Goal: Task Accomplishment & Management: Manage account settings

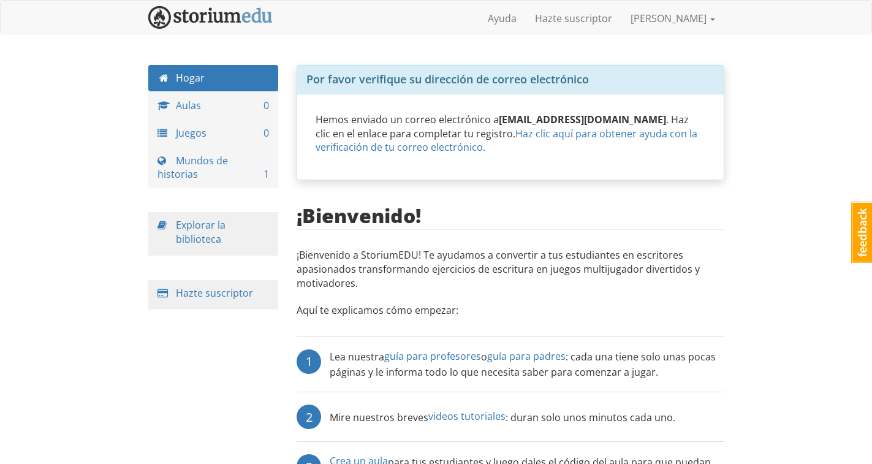
drag, startPoint x: 852, startPoint y: 235, endPoint x: 854, endPoint y: 243, distance: 7.6
click at [854, 243] on div at bounding box center [861, 232] width 22 height 61
click at [854, 243] on link "Feedback" at bounding box center [862, 232] width 22 height 61
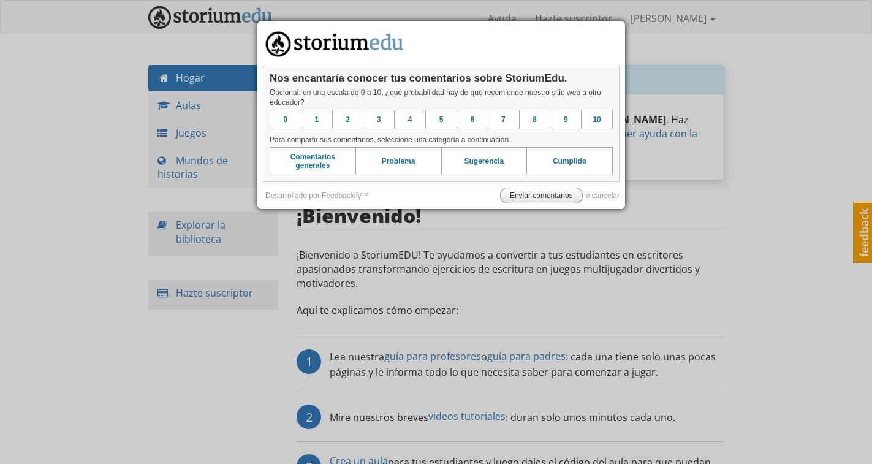
click at [249, 355] on div at bounding box center [436, 232] width 872 height 464
click at [441, 221] on div at bounding box center [436, 232] width 872 height 464
click at [513, 192] on font "Enviar comentarios" at bounding box center [541, 195] width 63 height 9
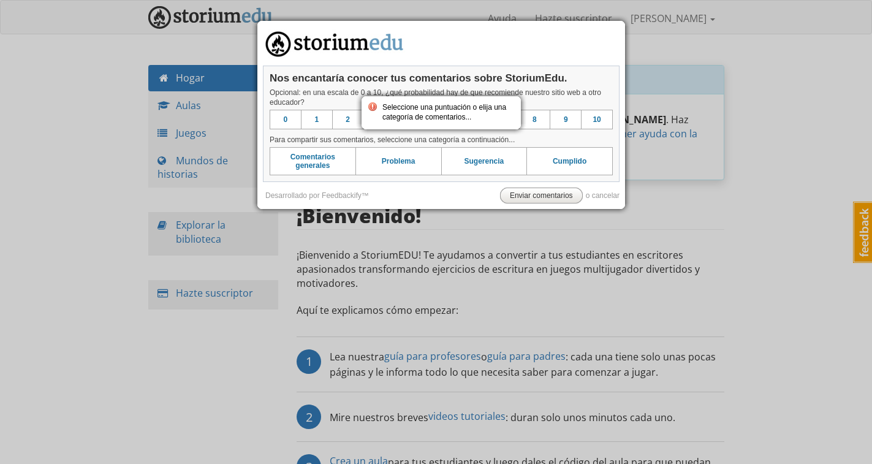
click at [431, 217] on div at bounding box center [436, 232] width 872 height 464
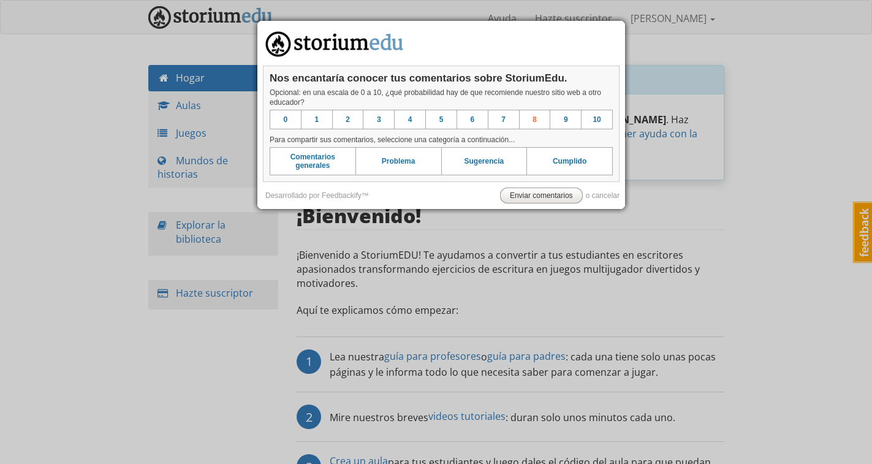
click at [534, 120] on font "8" at bounding box center [534, 119] width 4 height 9
click at [532, 197] on font "Enviar comentarios" at bounding box center [541, 195] width 63 height 9
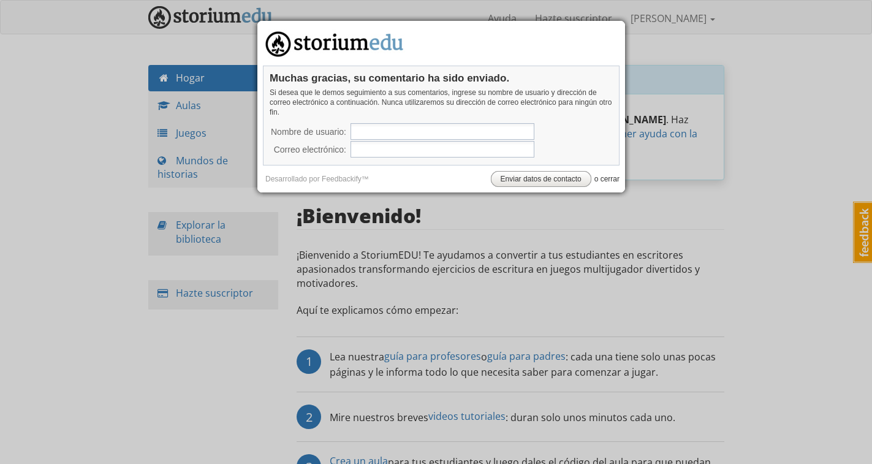
click at [600, 177] on font "o cerrar" at bounding box center [606, 179] width 25 height 9
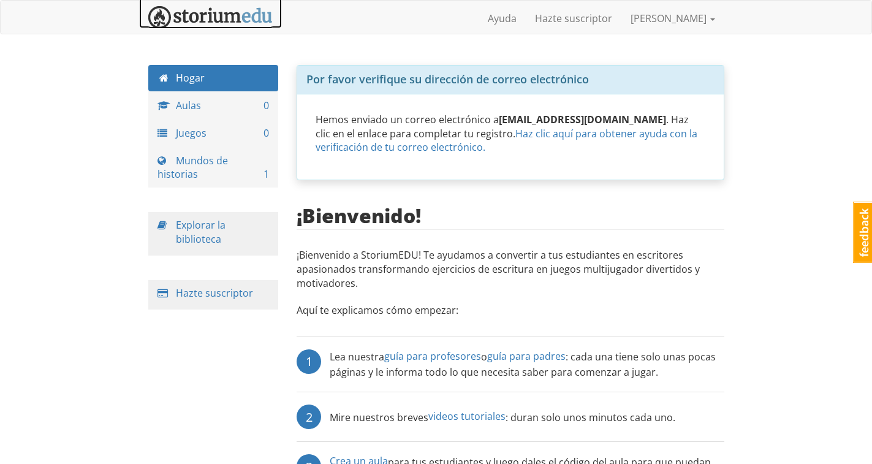
click at [242, 26] on img at bounding box center [210, 17] width 124 height 23
click at [243, 20] on img at bounding box center [210, 17] width 124 height 23
click at [171, 18] on img at bounding box center [210, 17] width 124 height 23
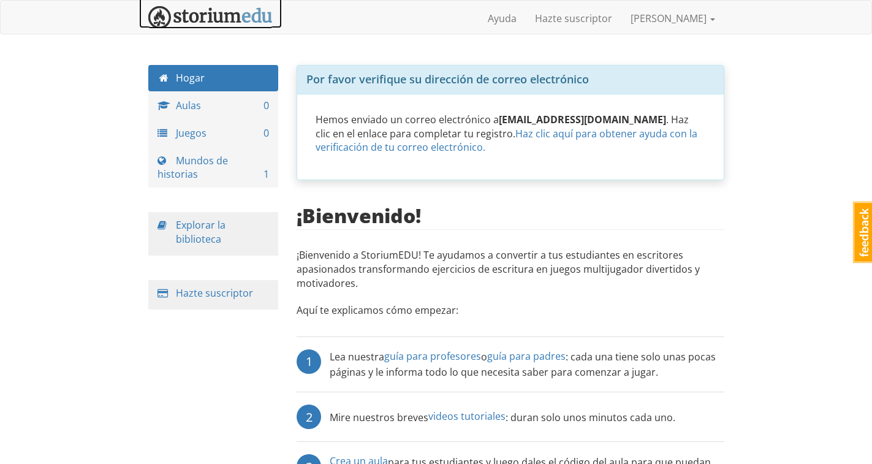
click at [171, 18] on img at bounding box center [210, 17] width 124 height 23
click at [213, 77] on link "Hogar" at bounding box center [213, 78] width 130 height 26
click at [714, 20] on span at bounding box center [712, 19] width 5 height 2
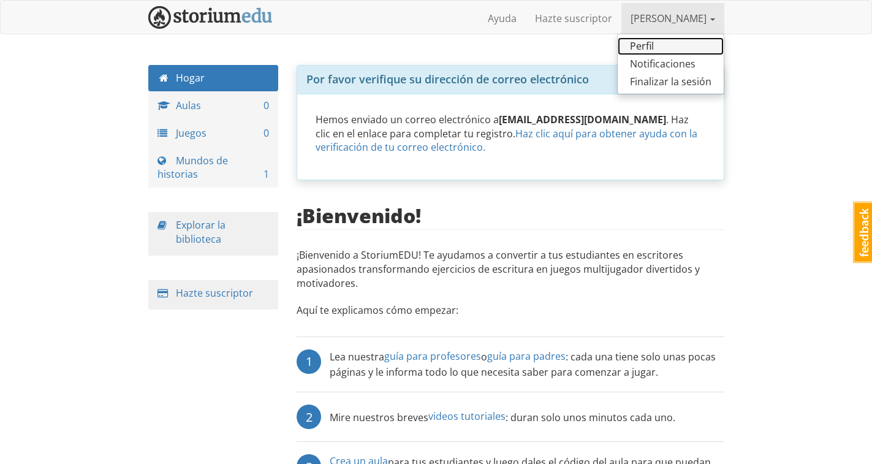
click at [657, 45] on link "Perfil" at bounding box center [670, 46] width 106 height 18
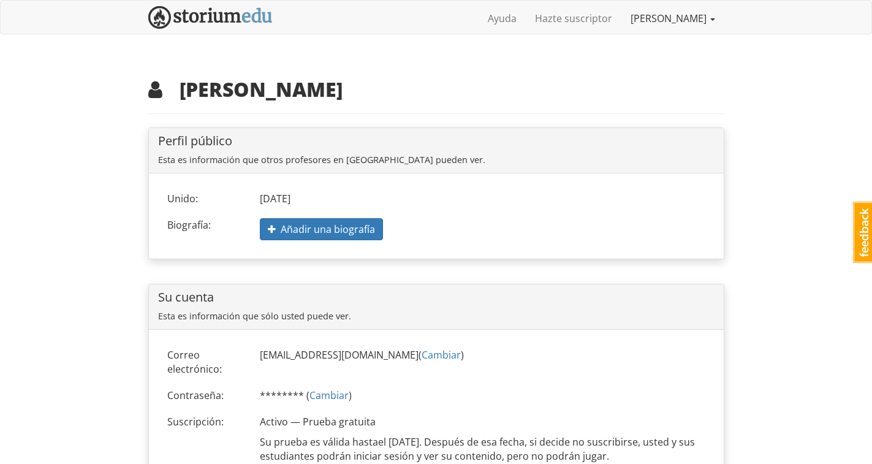
click at [691, 20] on font "[PERSON_NAME]" at bounding box center [668, 18] width 76 height 13
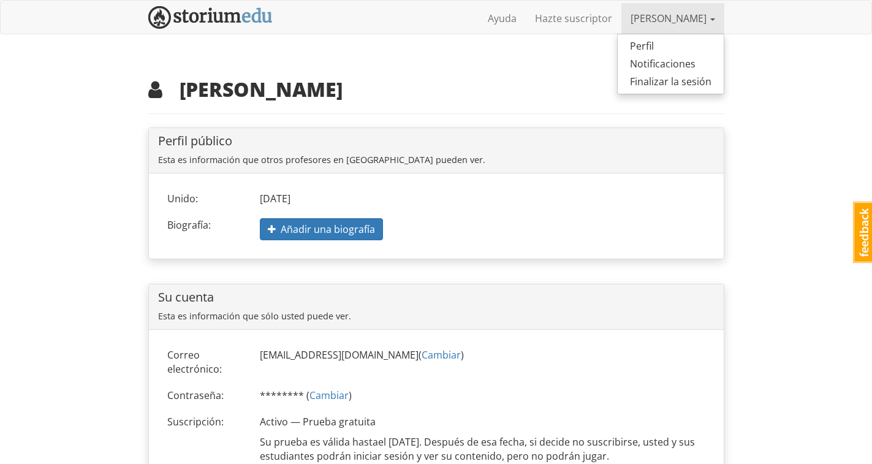
click at [191, 147] on font "Perfil público" at bounding box center [195, 140] width 74 height 17
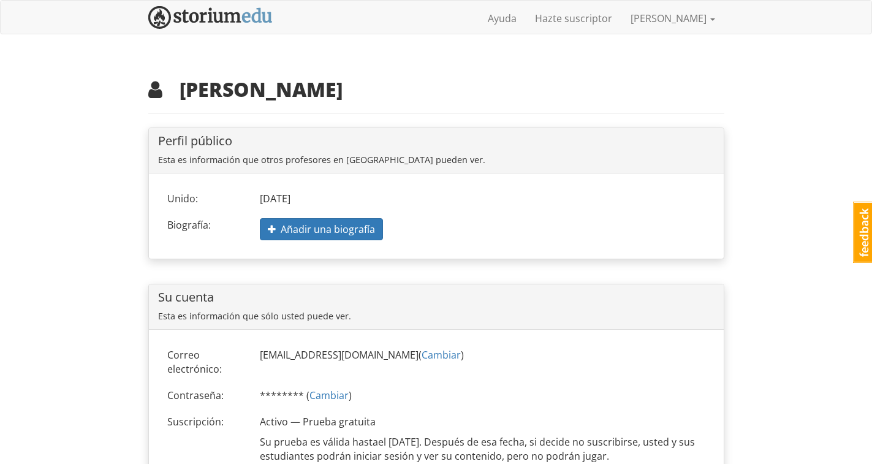
click at [546, 146] on h4 "Perfil público" at bounding box center [436, 140] width 556 height 13
click at [226, 101] on font "[PERSON_NAME]" at bounding box center [260, 89] width 163 height 26
click at [687, 23] on font "[PERSON_NAME]" at bounding box center [668, 18] width 76 height 13
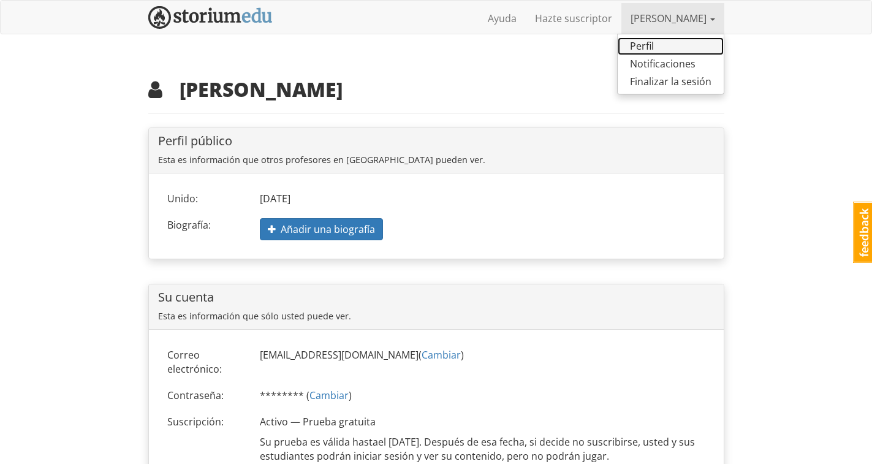
click at [643, 43] on font "Perfil" at bounding box center [642, 45] width 24 height 13
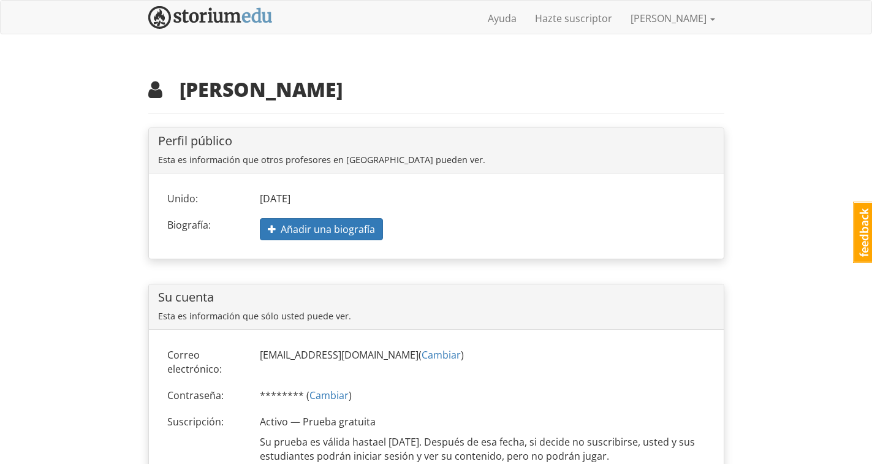
click at [239, 88] on font "[PERSON_NAME]" at bounding box center [260, 89] width 163 height 26
click at [252, 17] on img at bounding box center [210, 17] width 124 height 23
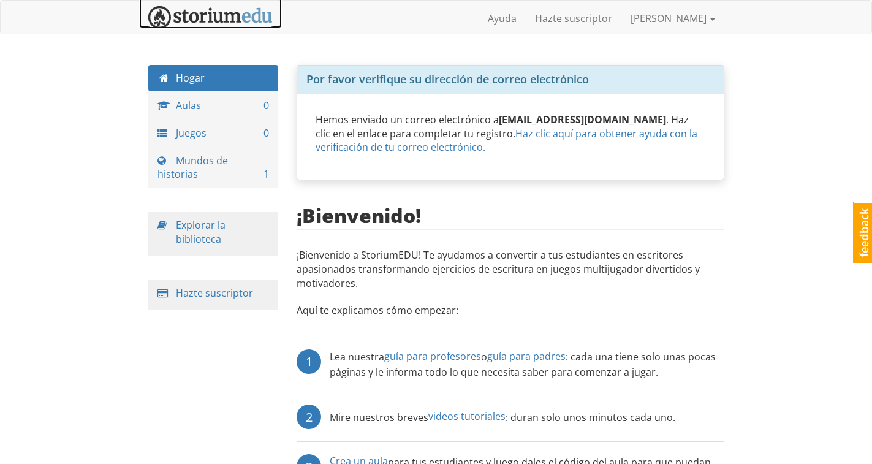
click at [252, 17] on img at bounding box center [210, 17] width 124 height 23
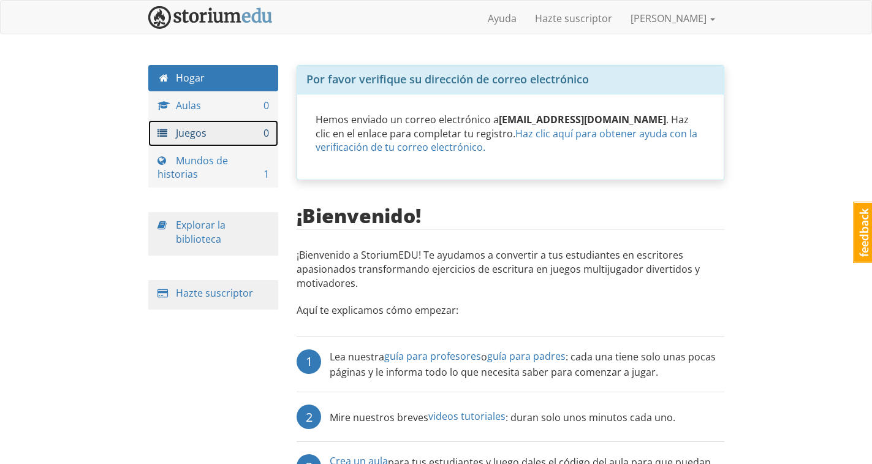
click at [197, 130] on font "Juegos" at bounding box center [191, 132] width 31 height 13
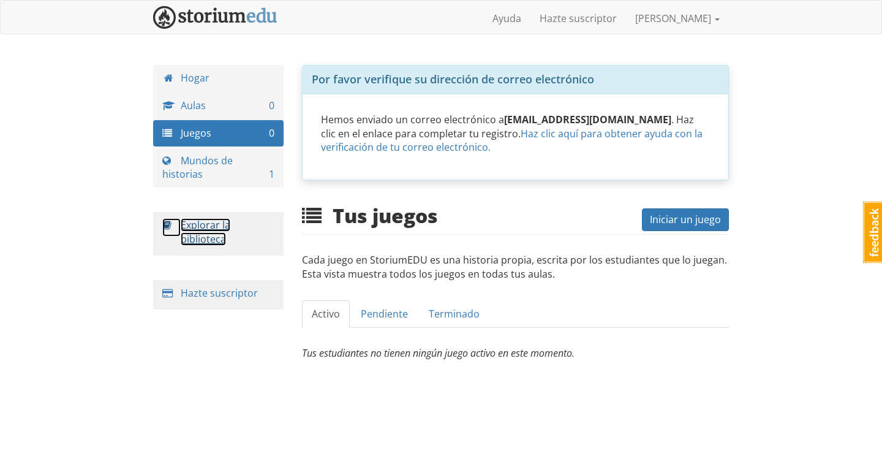
click at [194, 234] on font "Explorar la biblioteca" at bounding box center [206, 232] width 50 height 28
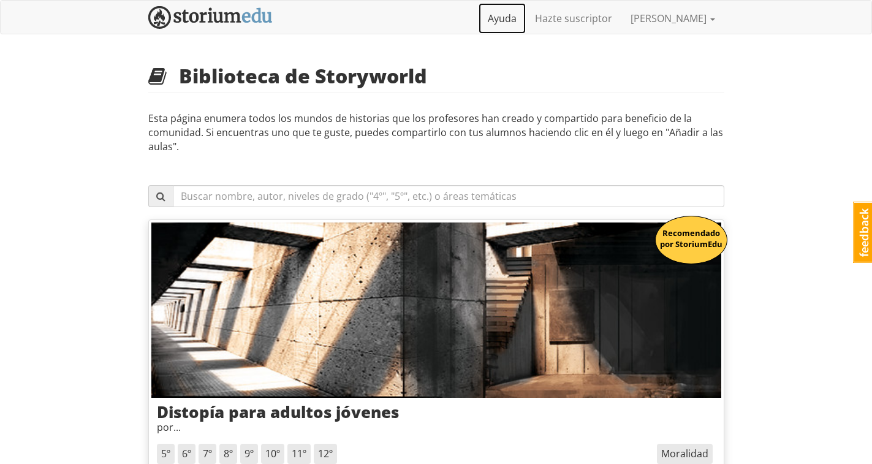
click at [516, 15] on font "Ayuda" at bounding box center [502, 18] width 29 height 13
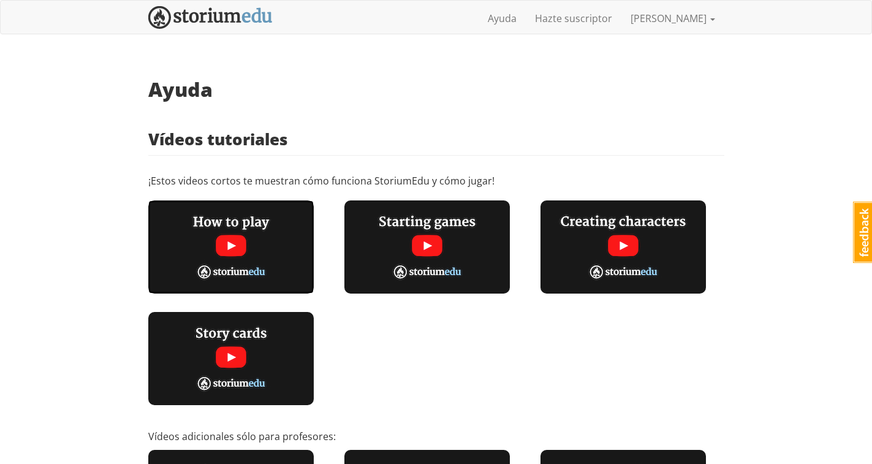
click at [221, 265] on img at bounding box center [230, 246] width 165 height 93
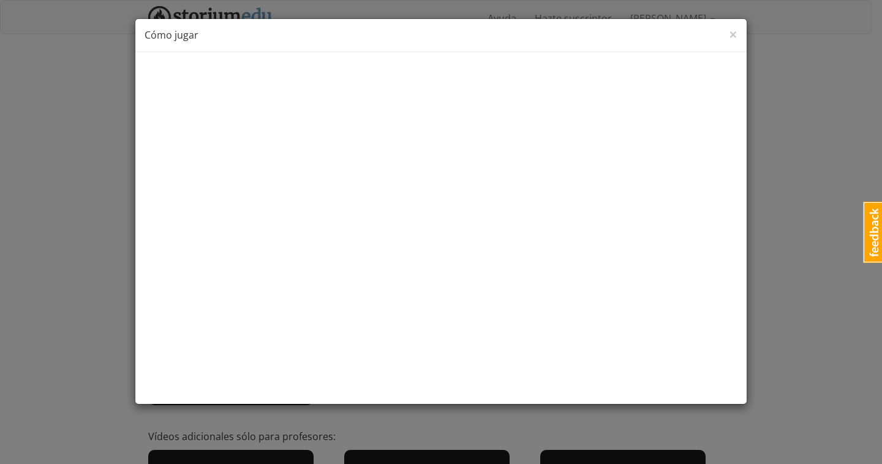
click at [737, 36] on div "× Cerca Cómo jugar" at bounding box center [440, 35] width 611 height 33
click at [736, 35] on font "×" at bounding box center [733, 34] width 9 height 20
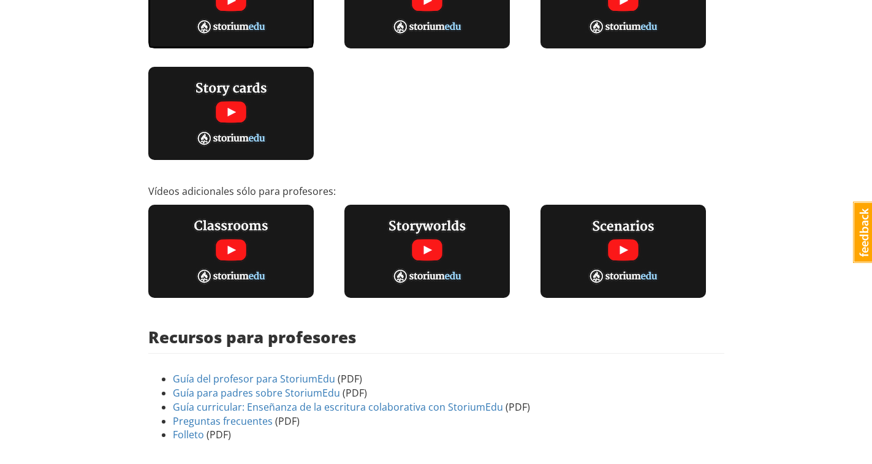
scroll to position [306, 0]
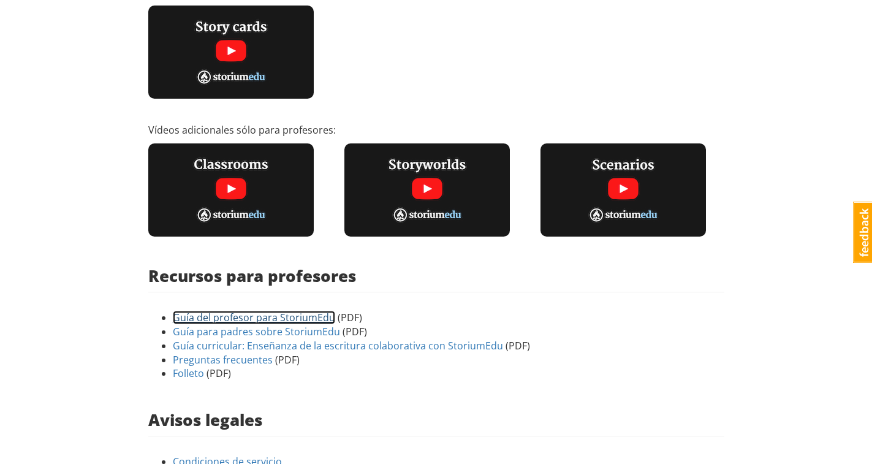
click at [287, 319] on font "Guía del profesor para StoriumEdu" at bounding box center [254, 317] width 162 height 13
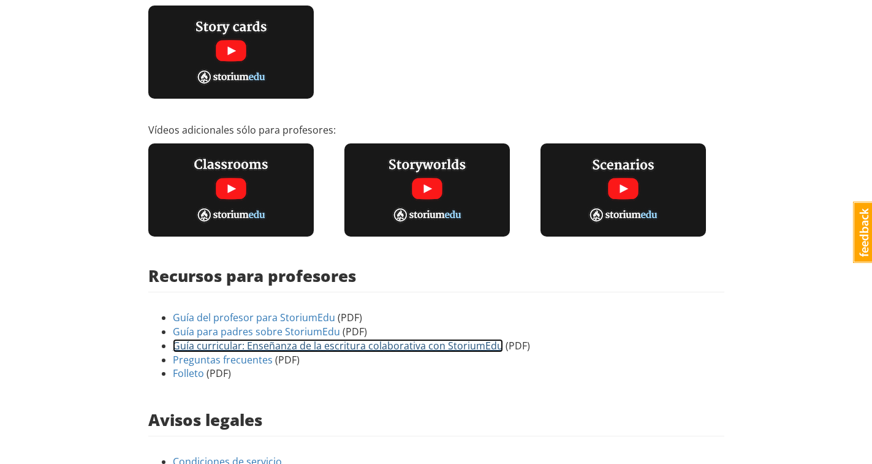
click at [381, 345] on font "Guía curricular: Enseñanza de la escritura colaborativa con StoriumEdu" at bounding box center [338, 345] width 330 height 13
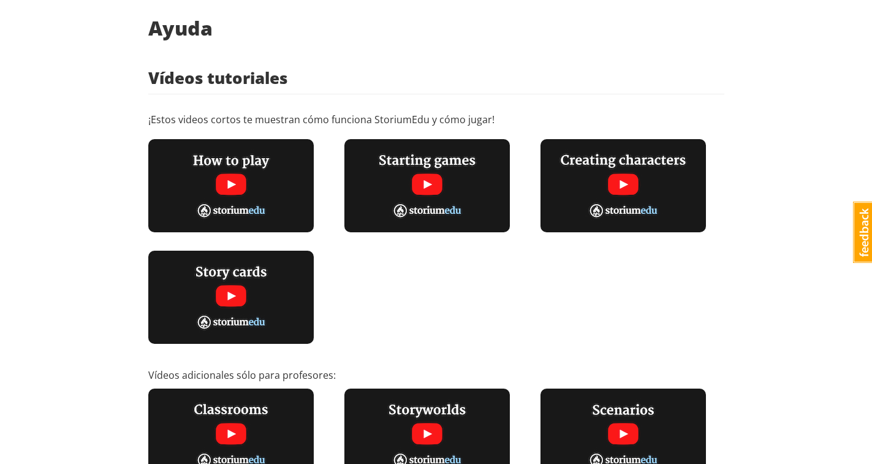
scroll to position [0, 0]
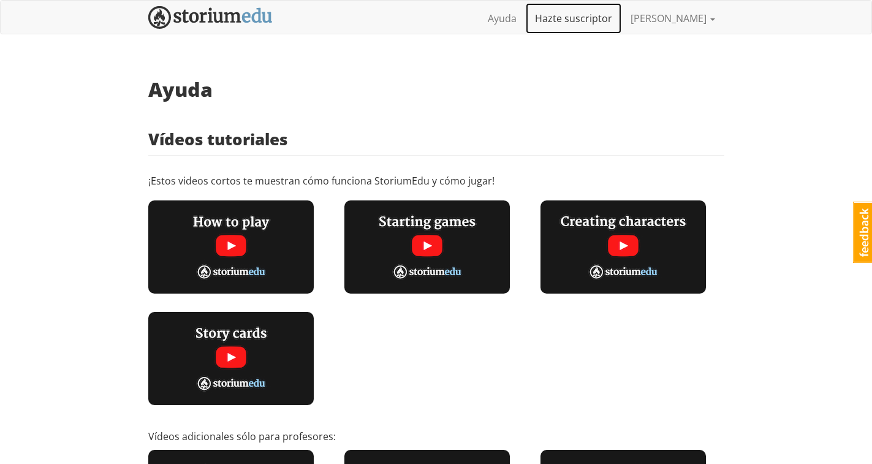
click at [579, 18] on font "Hazte suscriptor" at bounding box center [573, 18] width 77 height 13
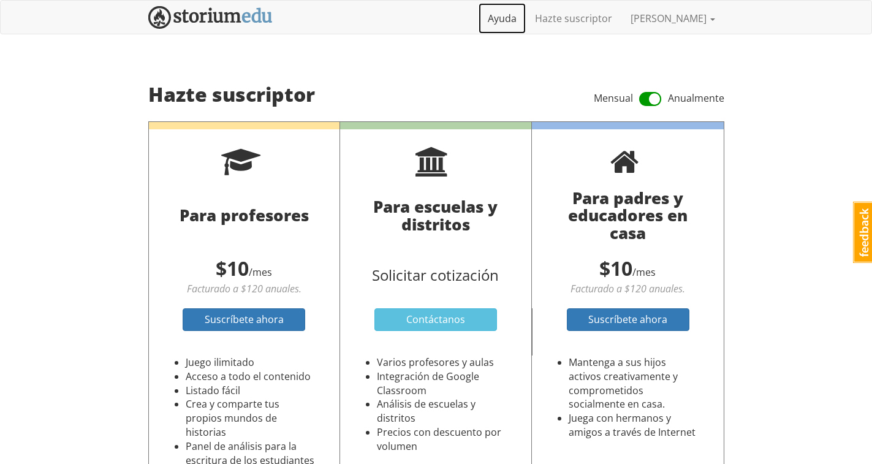
click at [516, 16] on font "Ayuda" at bounding box center [502, 18] width 29 height 13
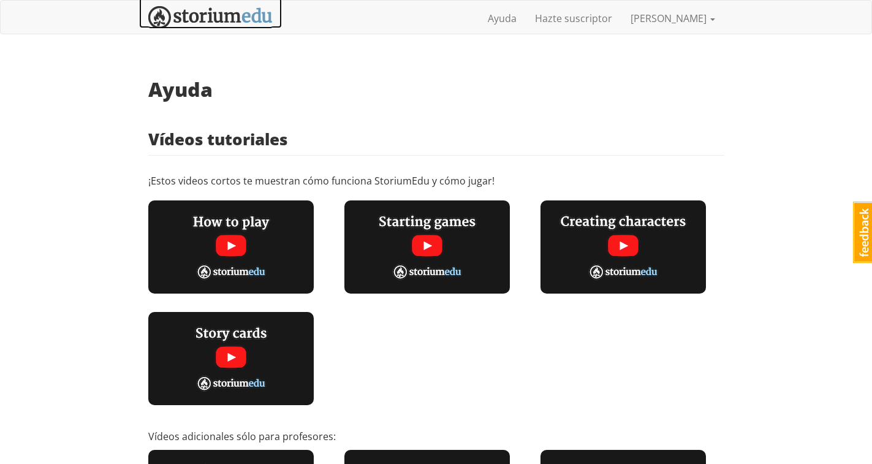
click at [229, 20] on img at bounding box center [210, 17] width 124 height 23
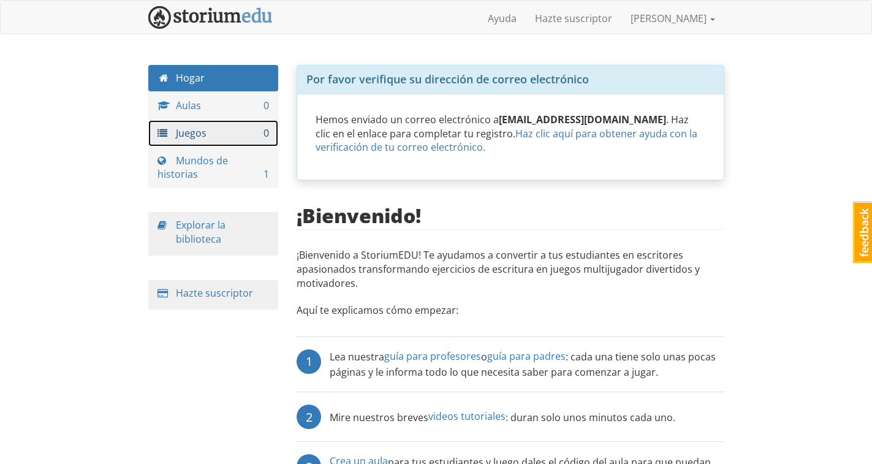
click at [201, 129] on font "Juegos" at bounding box center [191, 132] width 31 height 13
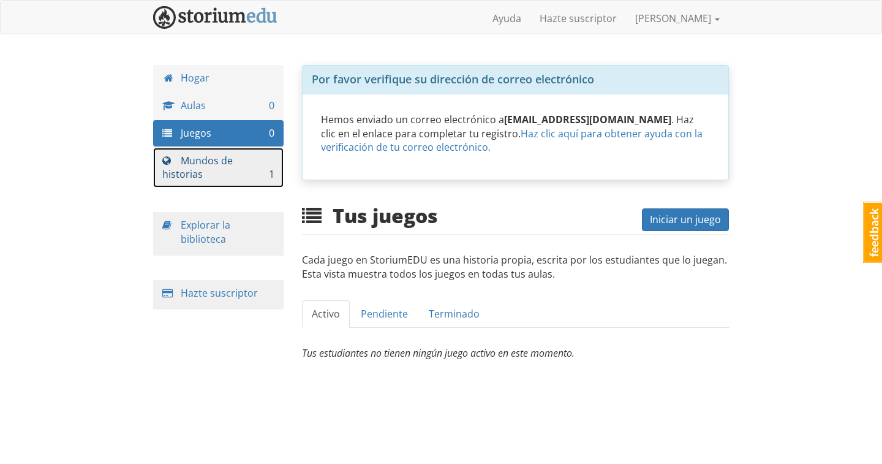
click at [193, 160] on font "Mundos de historias" at bounding box center [197, 168] width 70 height 28
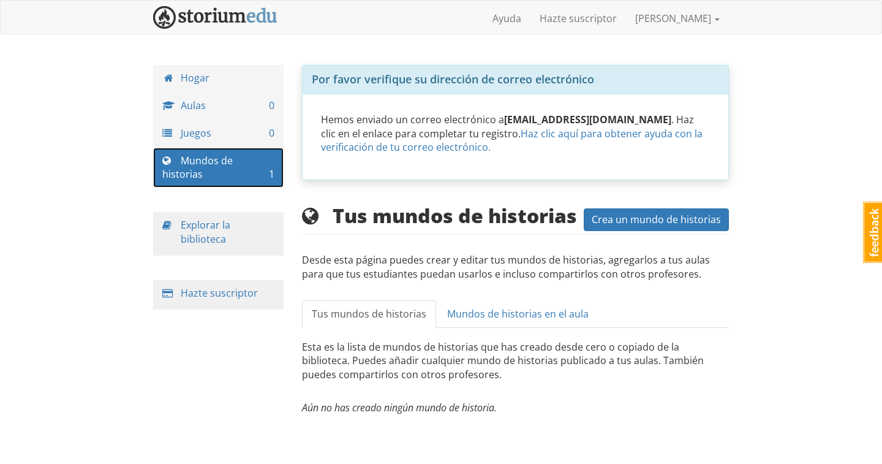
click at [193, 160] on font "Mundos de historias" at bounding box center [197, 168] width 70 height 28
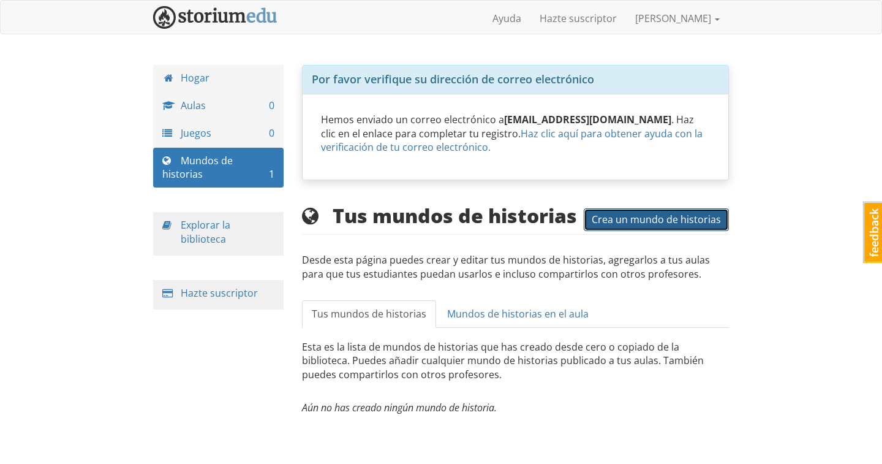
click at [590, 227] on button "Crea un mundo de historias" at bounding box center [656, 219] width 145 height 23
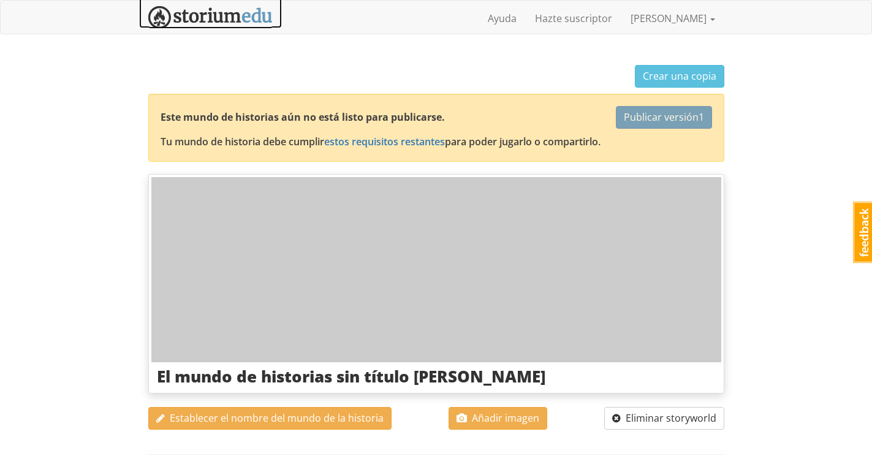
click at [236, 17] on img at bounding box center [210, 17] width 124 height 23
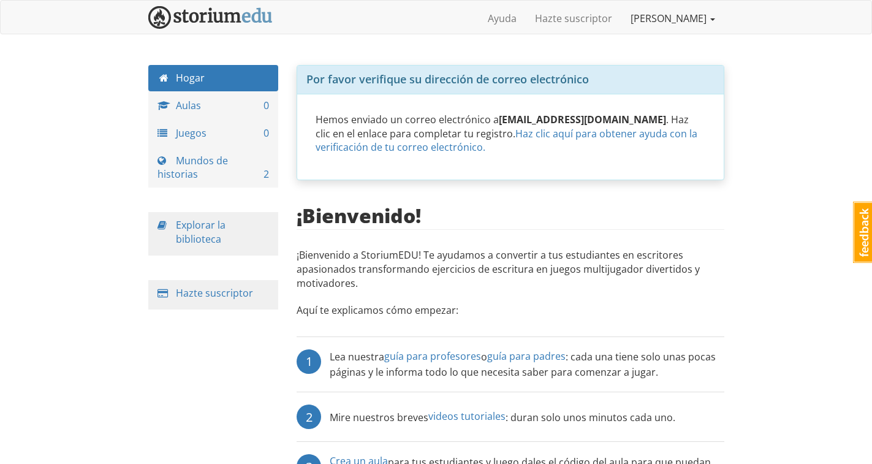
click at [700, 18] on font "[PERSON_NAME]" at bounding box center [668, 18] width 76 height 13
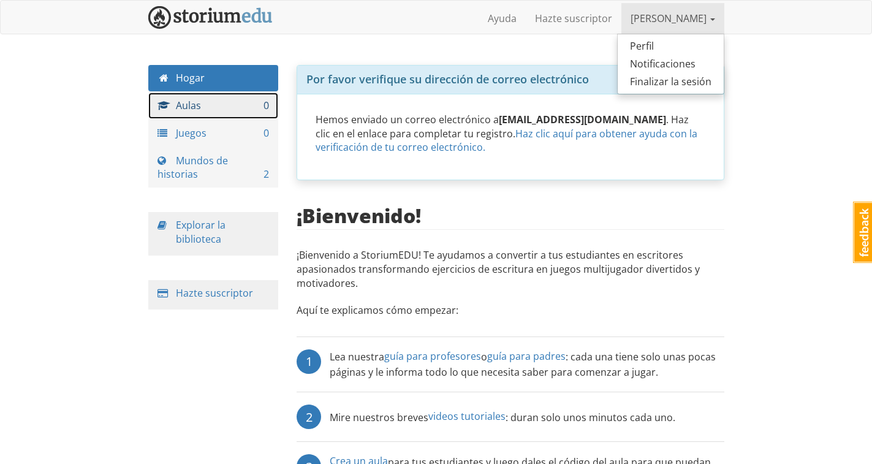
click at [191, 104] on font "Aulas" at bounding box center [188, 105] width 25 height 13
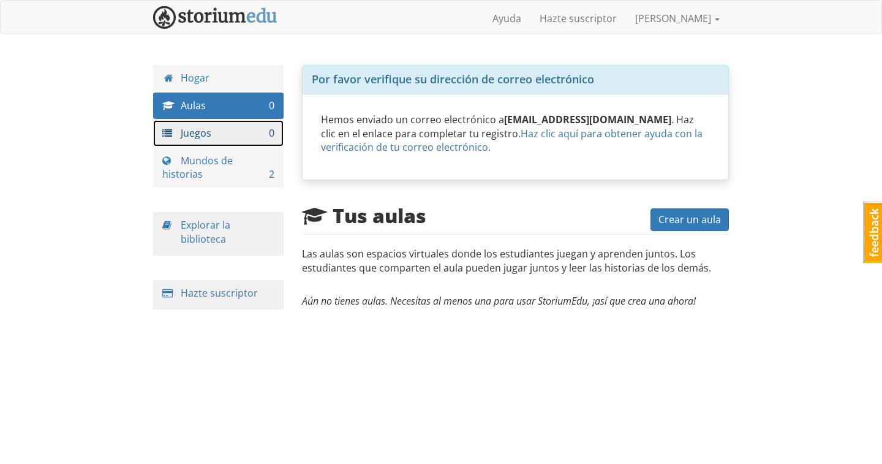
click at [195, 137] on font "Juegos" at bounding box center [196, 132] width 31 height 13
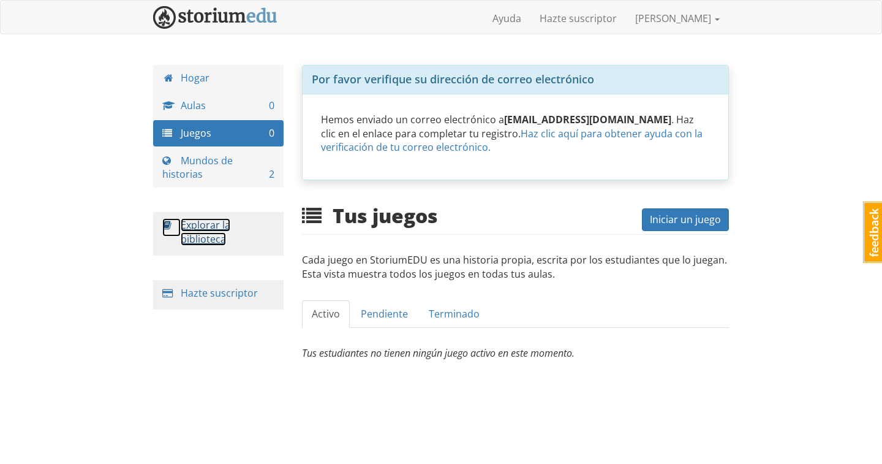
click at [199, 232] on font "Explorar la biblioteca" at bounding box center [206, 232] width 50 height 28
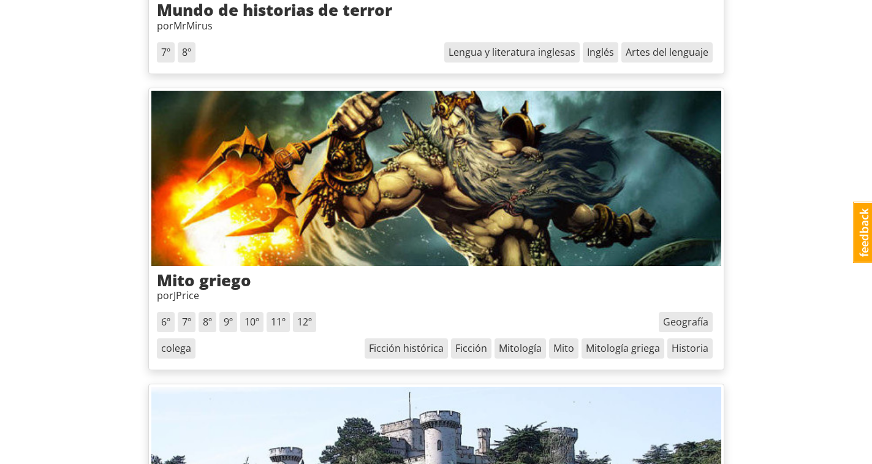
scroll to position [3308, 0]
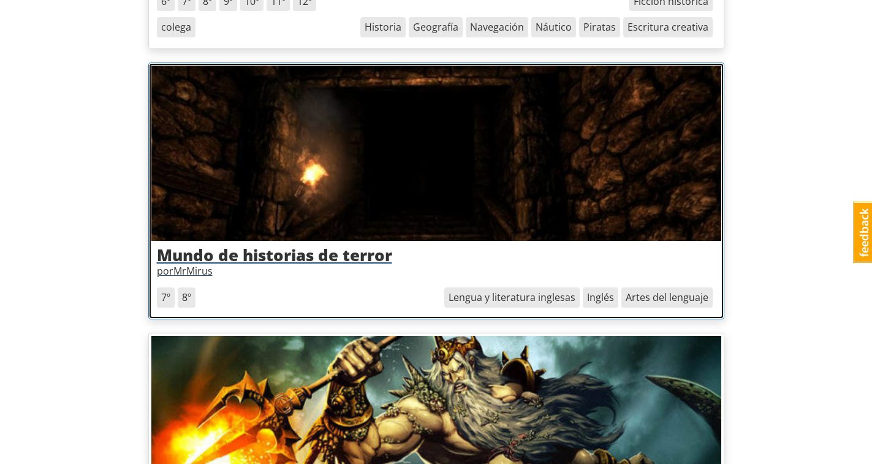
click at [434, 252] on h3 "Mundo de historias de terror" at bounding box center [436, 255] width 559 height 18
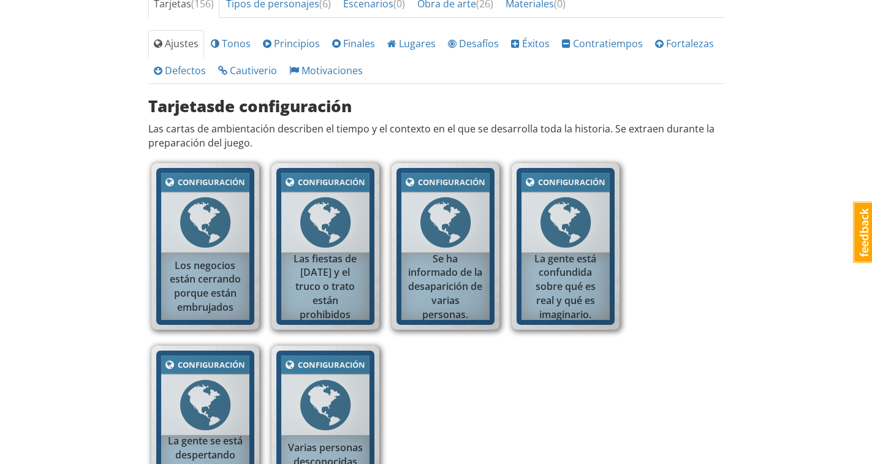
scroll to position [184, 0]
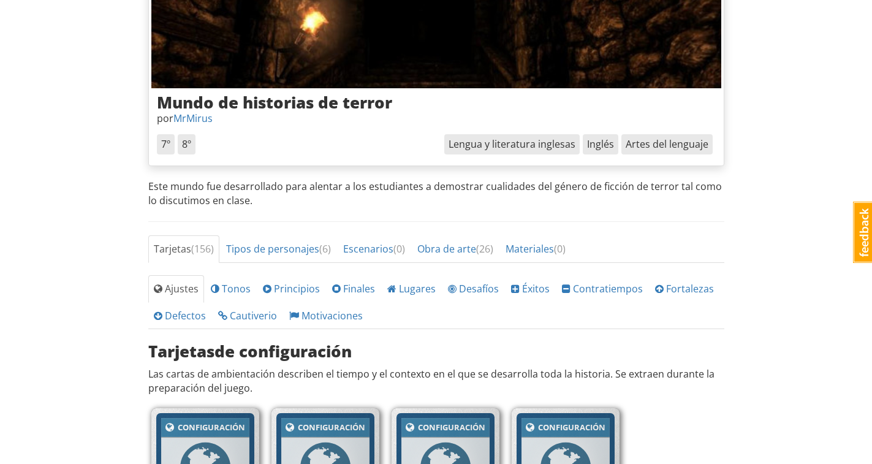
drag, startPoint x: 602, startPoint y: 10, endPoint x: 602, endPoint y: 146, distance: 136.0
click at [602, 146] on font "Inglés" at bounding box center [600, 143] width 27 height 13
click at [172, 247] on font "Tarjetas" at bounding box center [172, 248] width 37 height 13
click at [166, 140] on font "7º" at bounding box center [165, 143] width 9 height 13
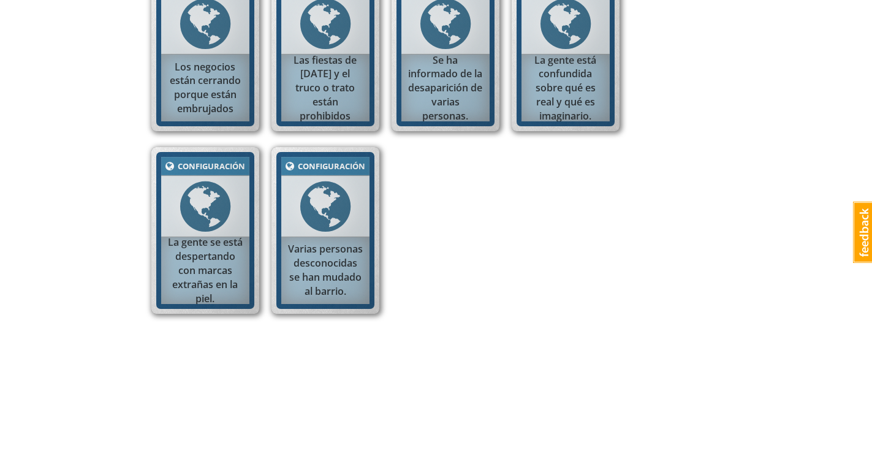
scroll to position [260, 0]
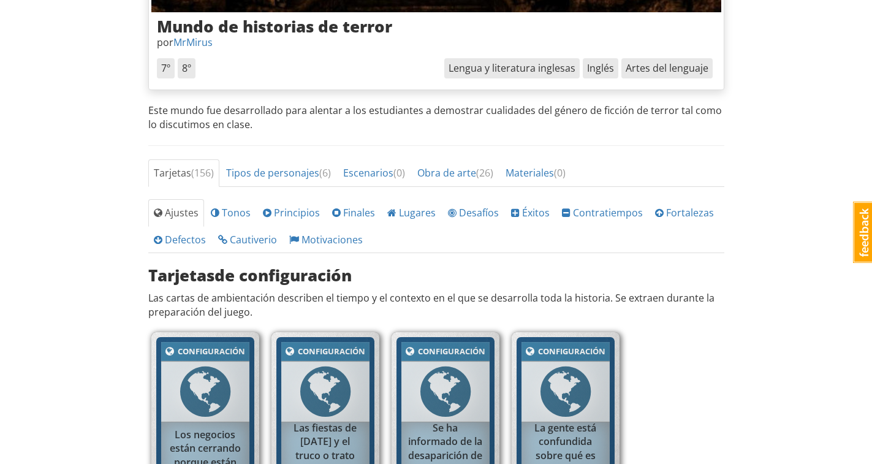
click at [211, 357] on div "Configuración" at bounding box center [211, 351] width 70 height 14
click at [273, 168] on font "Tipos de personajes" at bounding box center [272, 172] width 93 height 13
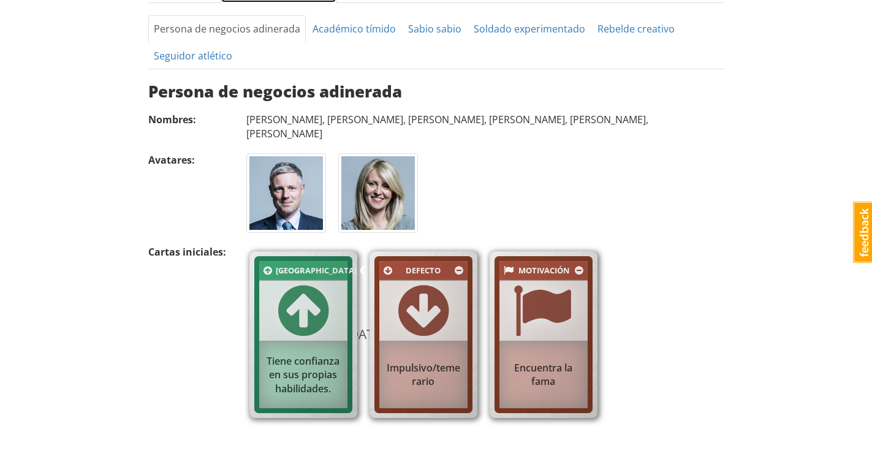
scroll to position [546, 0]
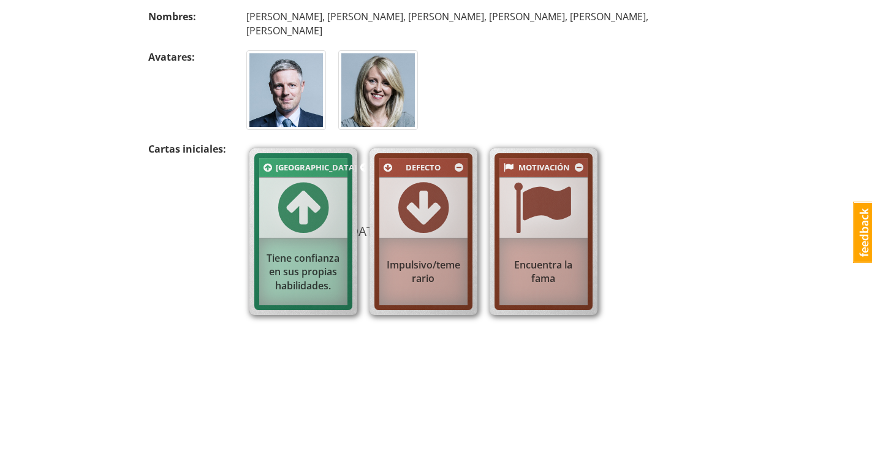
click at [419, 252] on div "Impulsivo/temerario" at bounding box center [423, 272] width 88 height 40
click at [543, 194] on span at bounding box center [541, 207] width 59 height 59
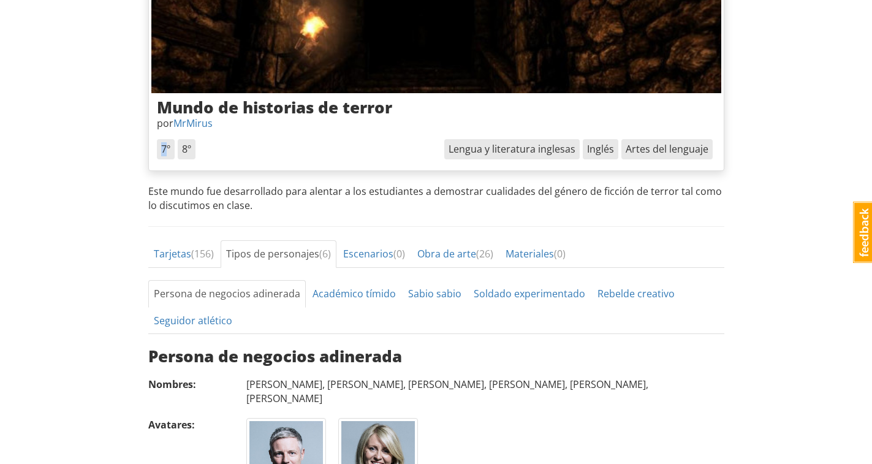
click at [165, 149] on font "7º" at bounding box center [165, 148] width 9 height 13
click at [565, 246] on link "Materiales ( 0 )" at bounding box center [535, 254] width 71 height 28
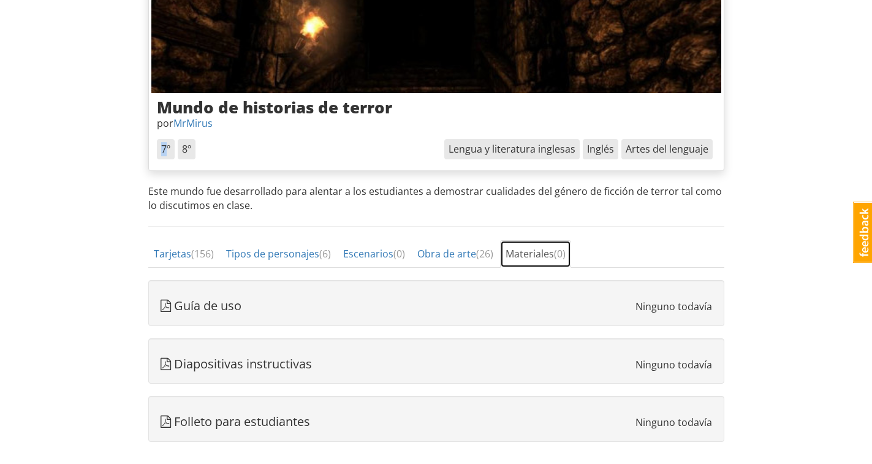
scroll to position [240, 0]
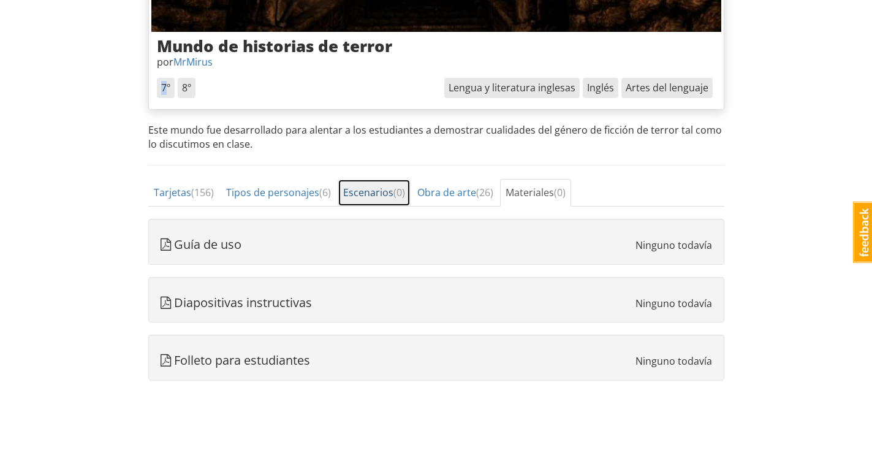
click at [387, 192] on font "Escenarios" at bounding box center [368, 192] width 50 height 13
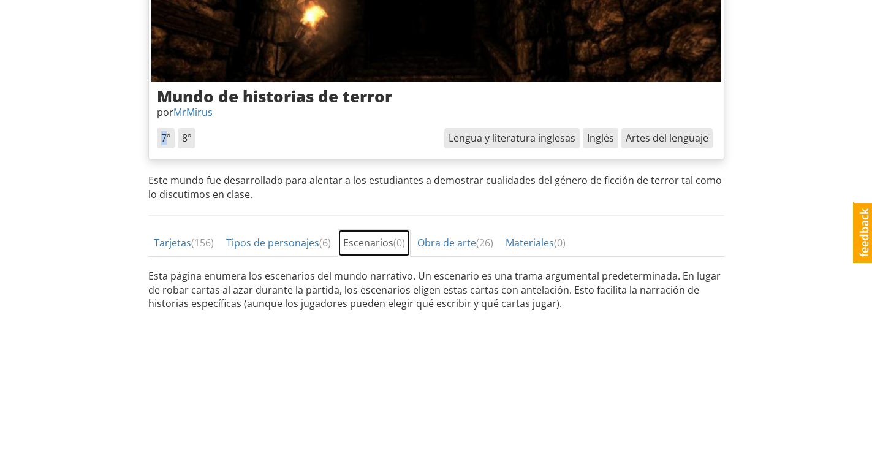
scroll to position [190, 0]
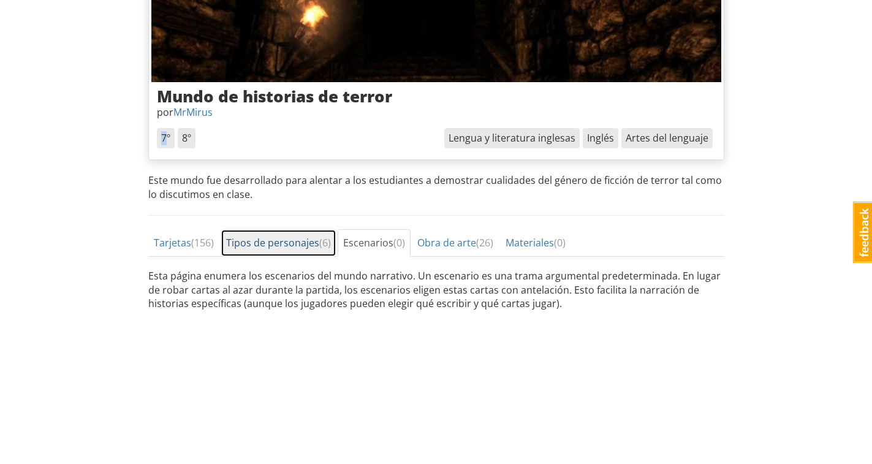
click at [294, 244] on font "Tipos de personajes" at bounding box center [272, 242] width 93 height 13
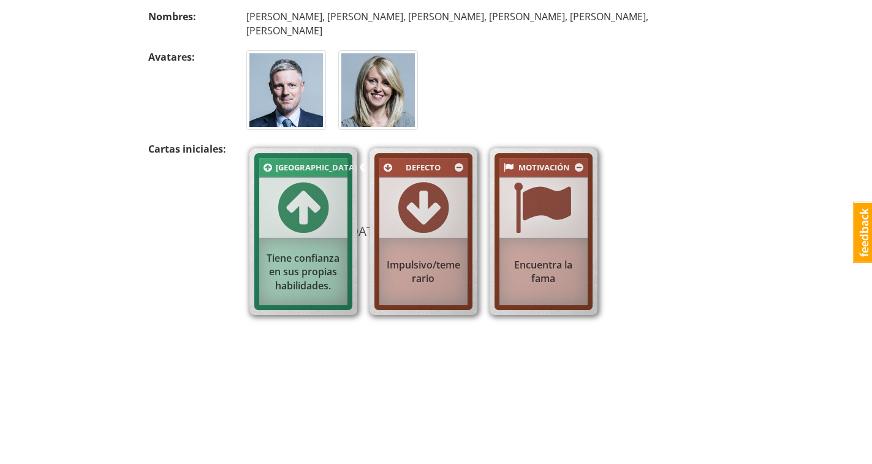
scroll to position [179, 0]
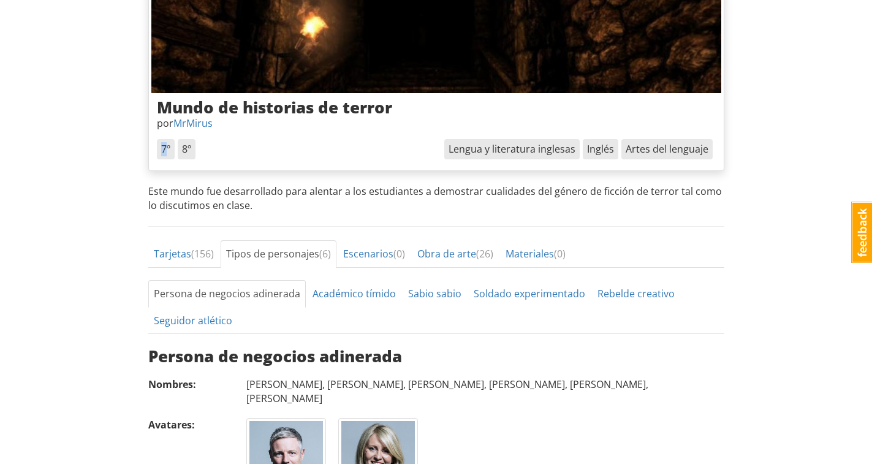
click at [864, 221] on link "Comentario" at bounding box center [862, 232] width 22 height 61
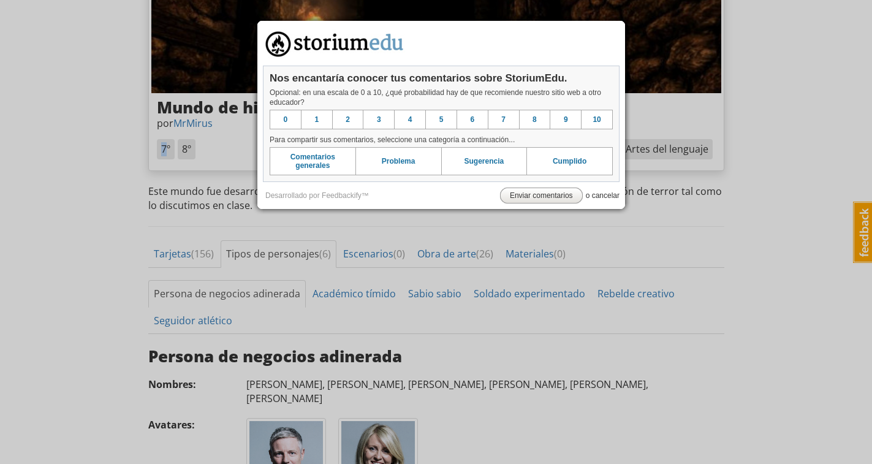
click at [597, 195] on font "o cancelar" at bounding box center [603, 195] width 34 height 9
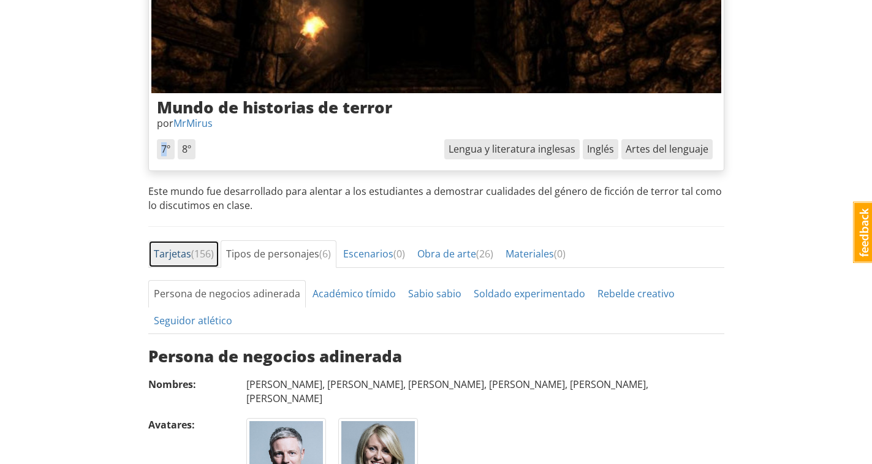
click at [205, 252] on font "156" at bounding box center [202, 253] width 17 height 13
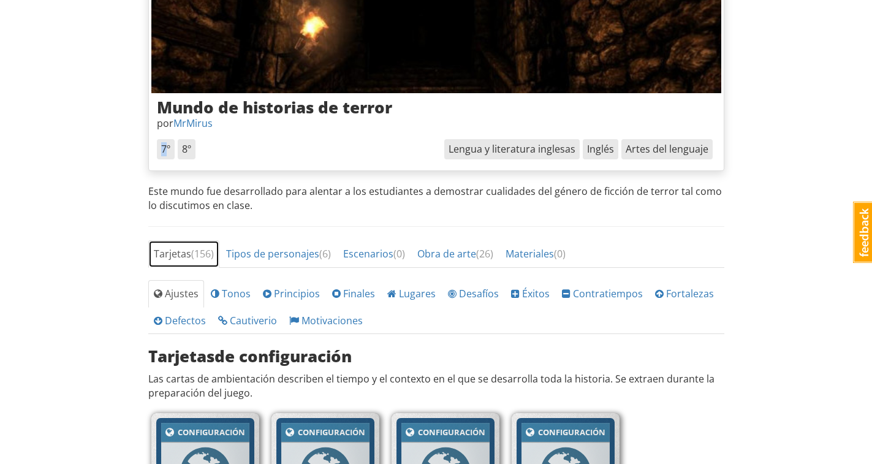
scroll to position [363, 0]
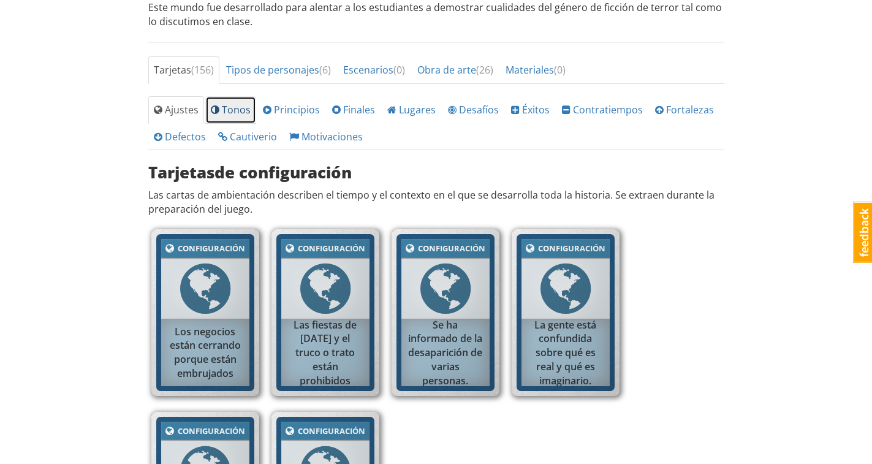
click at [236, 110] on font "Tonos" at bounding box center [236, 109] width 29 height 13
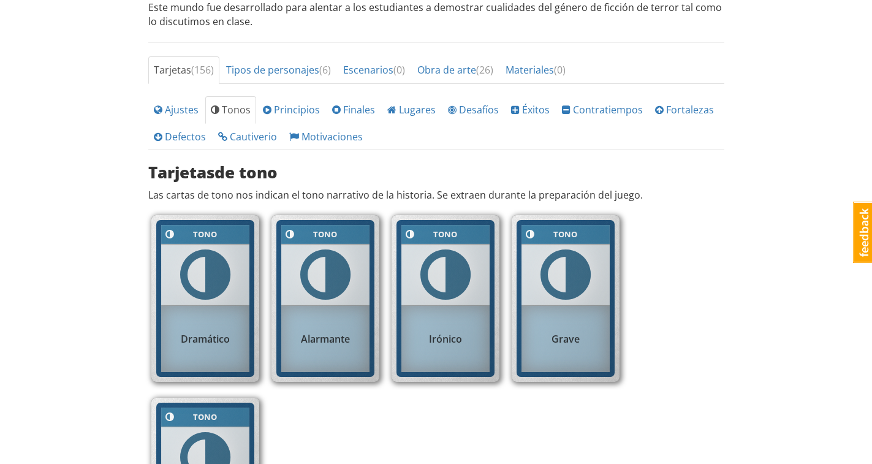
click at [225, 271] on span at bounding box center [205, 274] width 50 height 59
click at [292, 106] on font "Principios" at bounding box center [297, 109] width 46 height 13
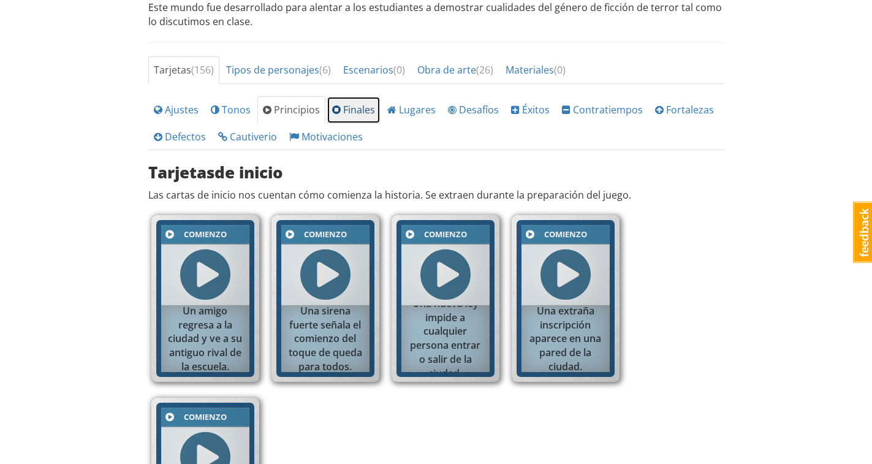
click at [344, 112] on font "Finales" at bounding box center [359, 109] width 32 height 13
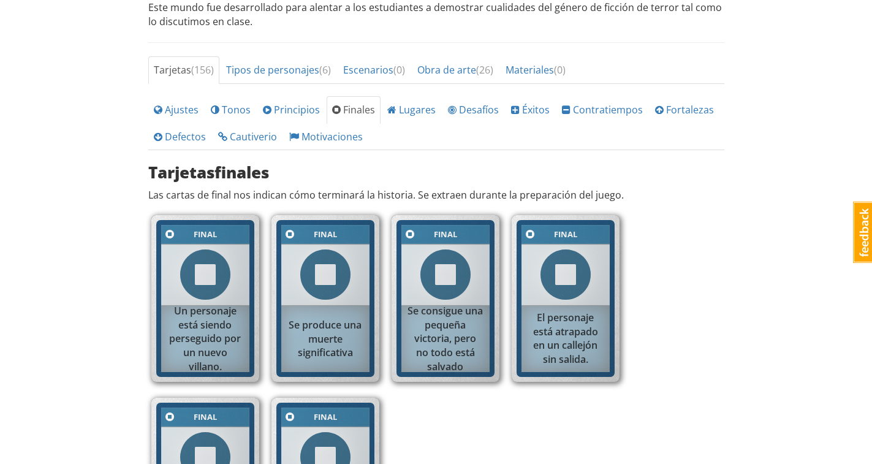
click at [324, 233] on font "Final" at bounding box center [325, 233] width 23 height 11
drag, startPoint x: 323, startPoint y: 300, endPoint x: 344, endPoint y: 246, distance: 58.0
click at [323, 300] on span at bounding box center [325, 274] width 50 height 59
click at [420, 105] on font "Lugares" at bounding box center [417, 109] width 37 height 13
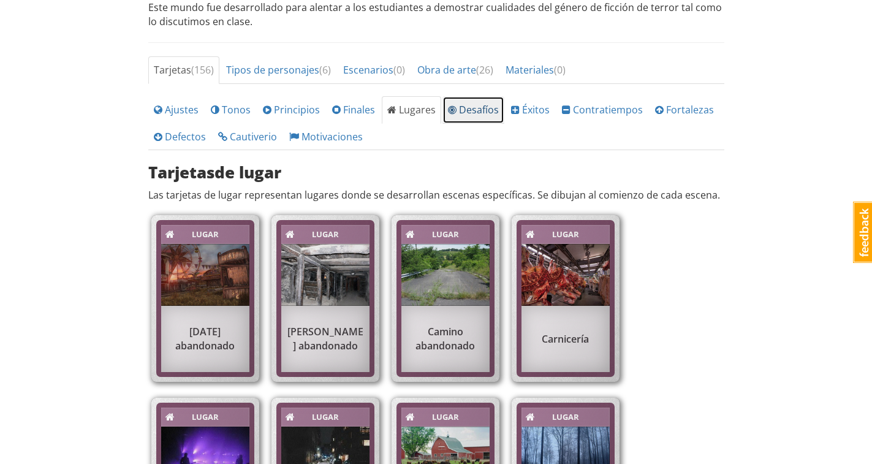
click at [475, 108] on font "Desafíos" at bounding box center [479, 109] width 40 height 13
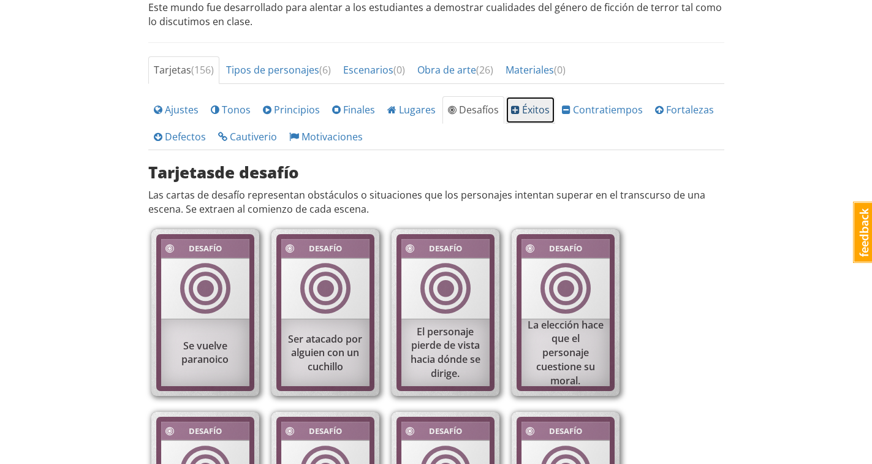
click at [522, 112] on font "Éxitos" at bounding box center [536, 109] width 28 height 13
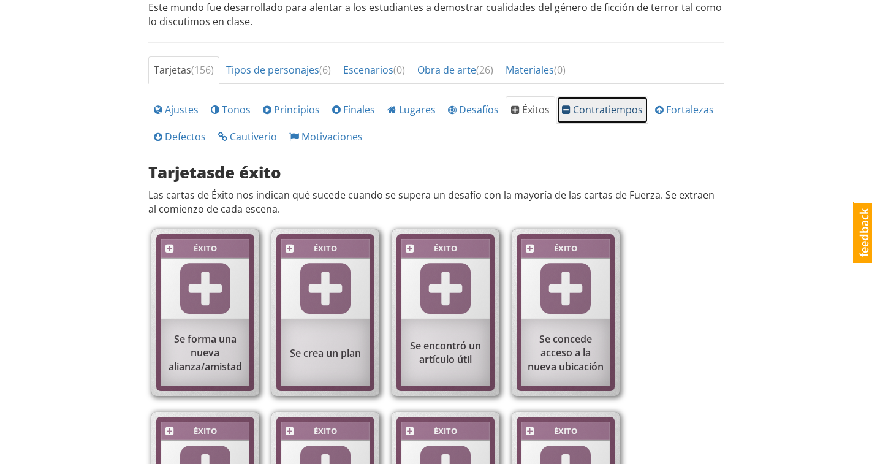
click at [586, 110] on font "Contratiempos" at bounding box center [608, 109] width 70 height 13
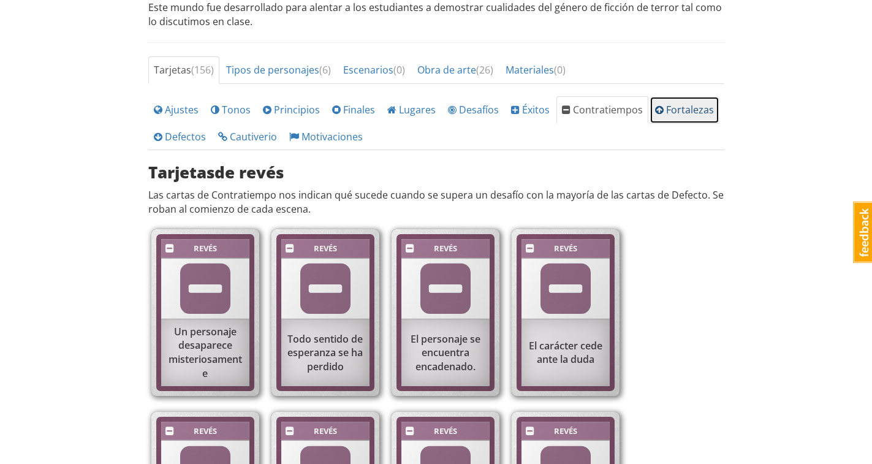
click at [691, 109] on font "Fortalezas" at bounding box center [690, 109] width 48 height 13
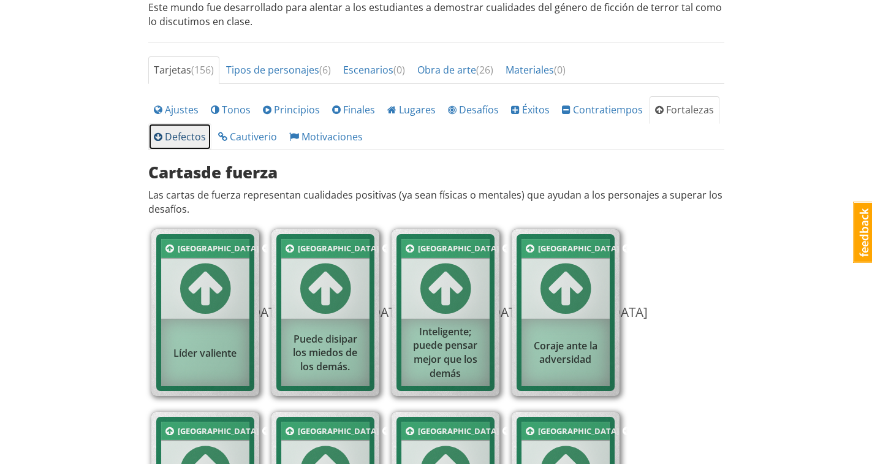
click at [186, 130] on font "Defectos" at bounding box center [185, 136] width 41 height 13
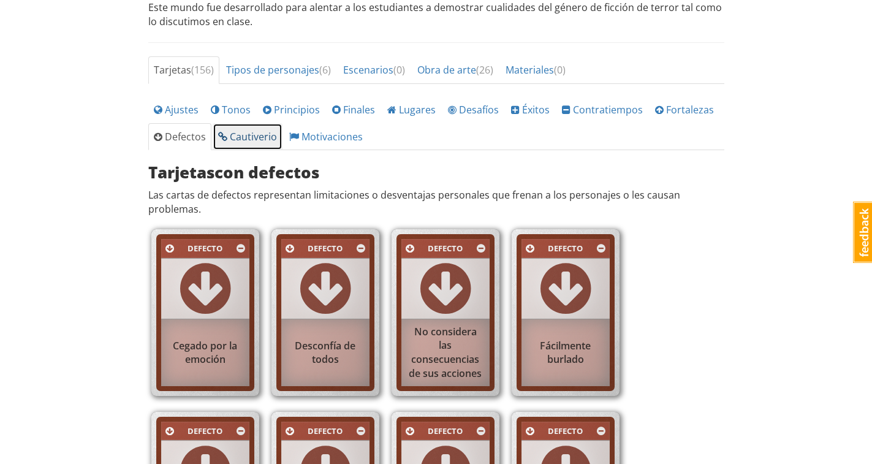
click at [233, 132] on font "Cautiverio" at bounding box center [253, 136] width 47 height 13
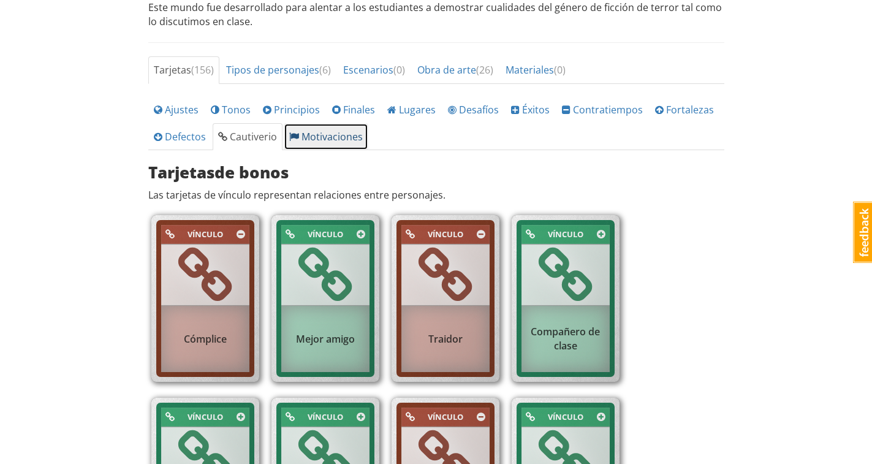
click at [315, 137] on font "Motivaciones" at bounding box center [331, 136] width 61 height 13
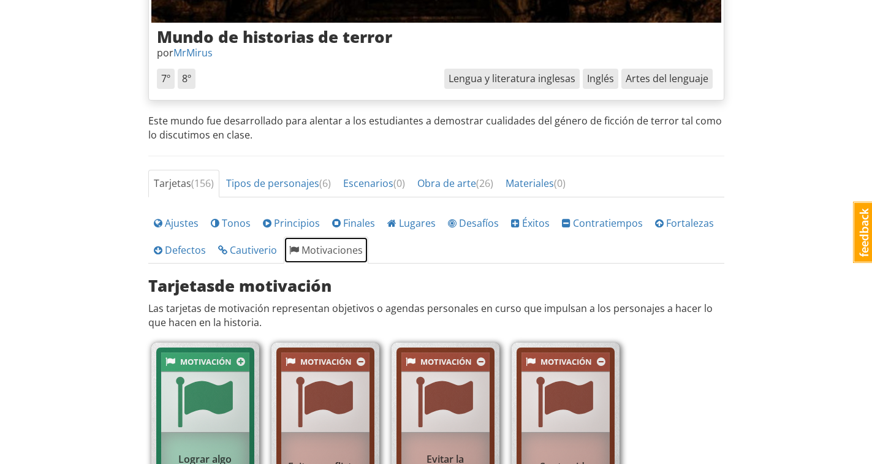
scroll to position [0, 0]
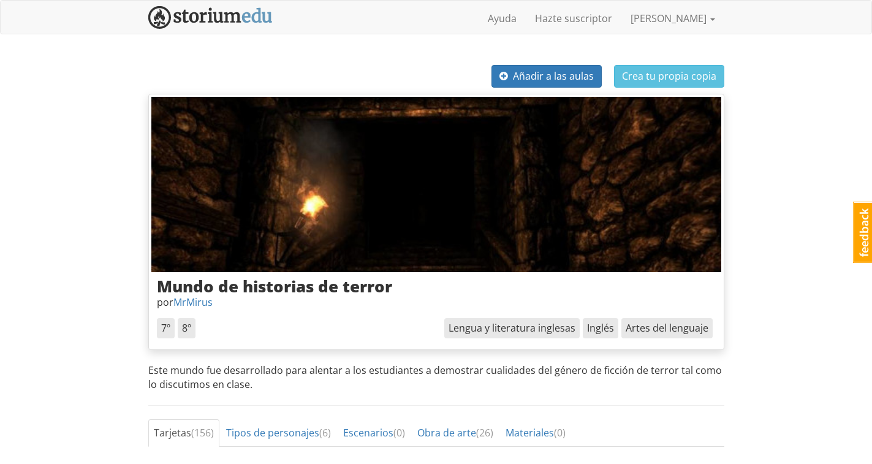
click at [315, 179] on img at bounding box center [436, 184] width 570 height 175
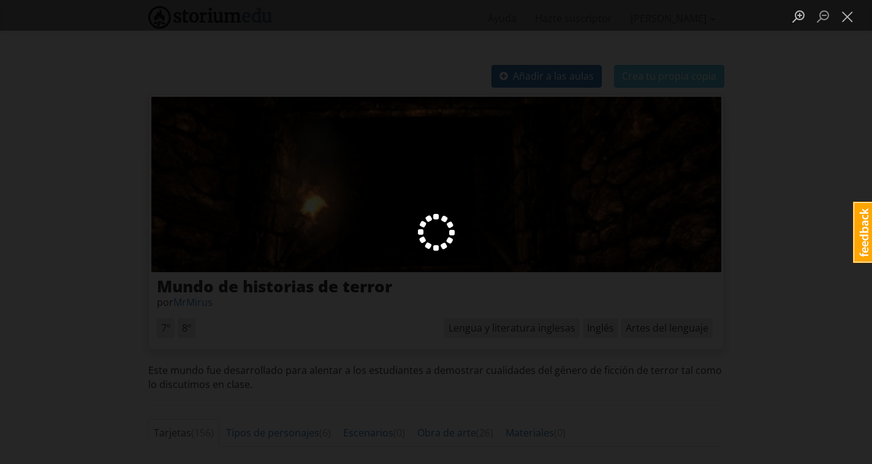
click at [315, 179] on div "Lightbox" at bounding box center [436, 232] width 872 height 464
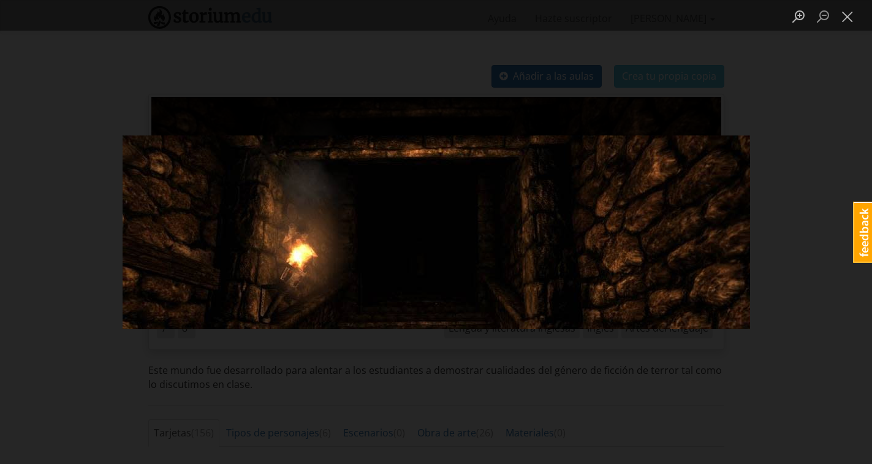
click at [377, 247] on img "Lightbox" at bounding box center [436, 232] width 627 height 194
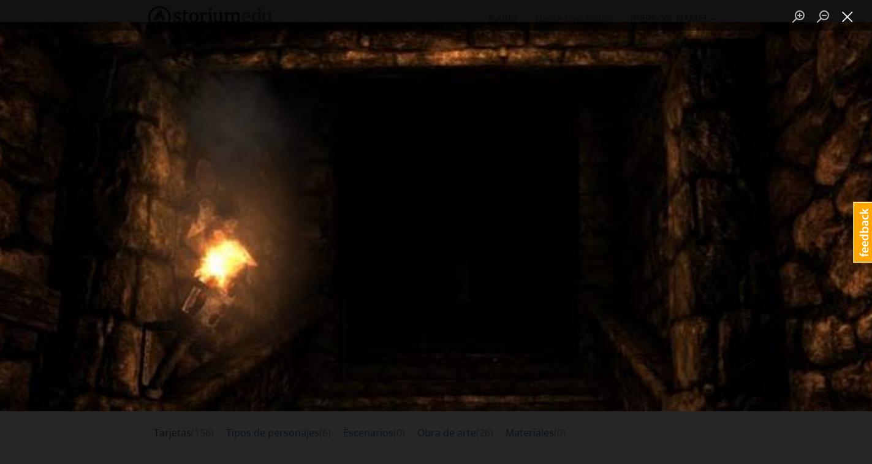
click at [848, 12] on button "Close lightbox" at bounding box center [847, 16] width 25 height 21
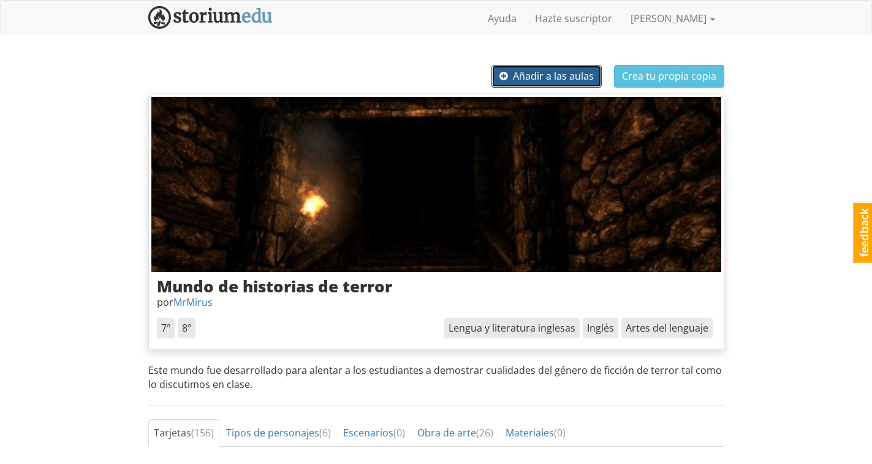
click at [566, 78] on font "Añadir a las aulas" at bounding box center [553, 75] width 81 height 13
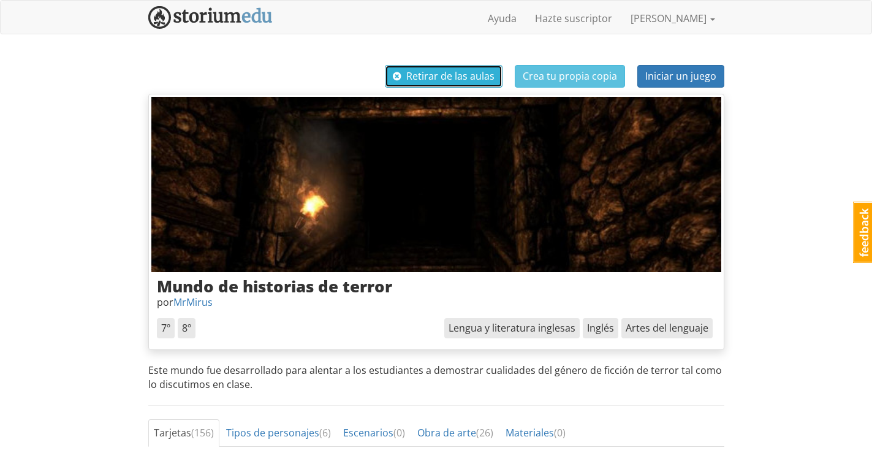
click at [399, 74] on span "button" at bounding box center [397, 76] width 9 height 10
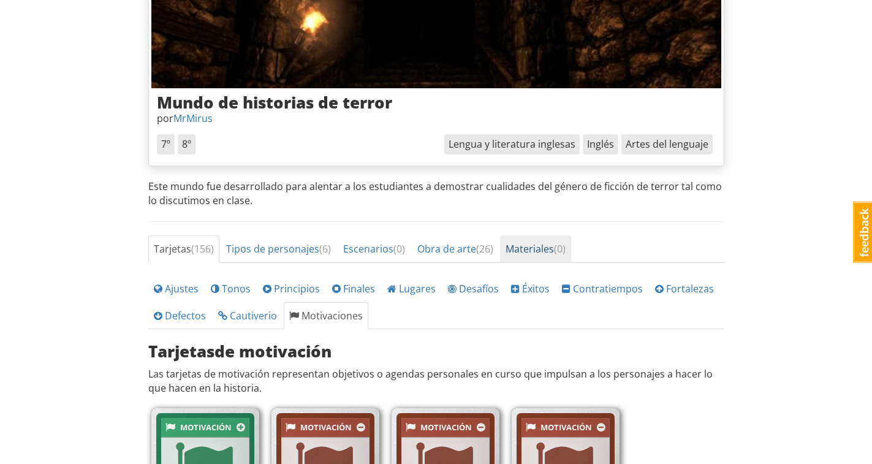
scroll to position [306, 0]
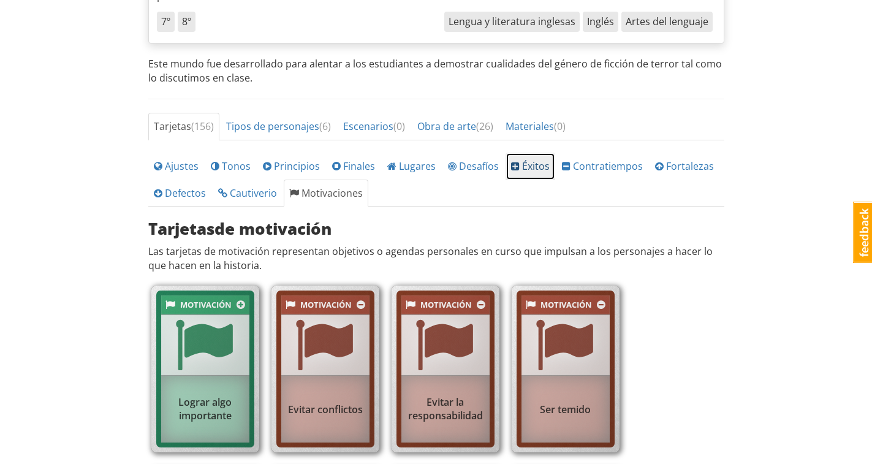
click at [529, 162] on font "Éxitos" at bounding box center [536, 165] width 28 height 13
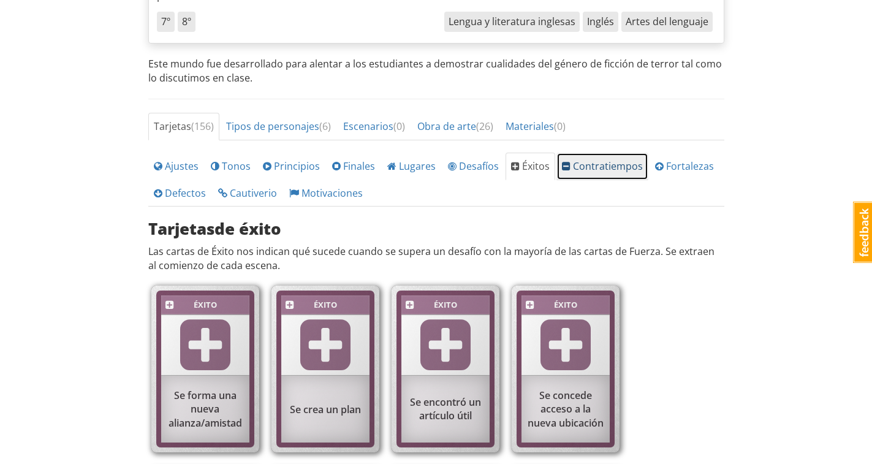
click at [576, 162] on font "Contratiempos" at bounding box center [608, 165] width 70 height 13
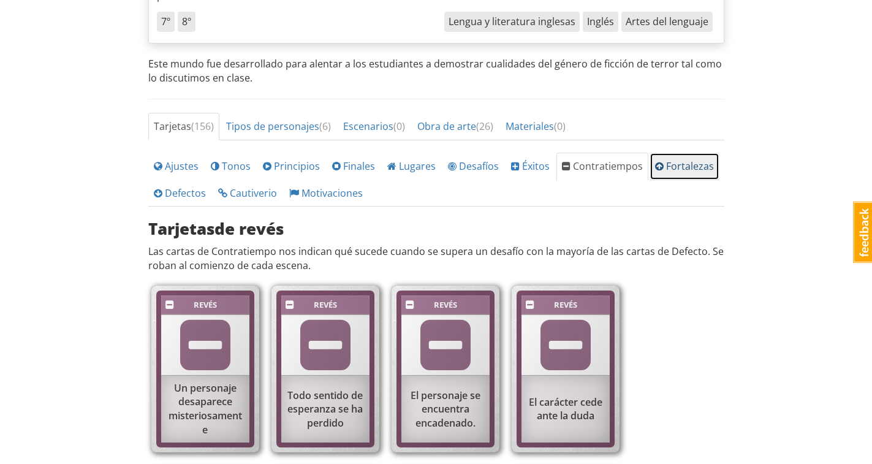
click at [687, 157] on link "Fortalezas" at bounding box center [684, 167] width 70 height 28
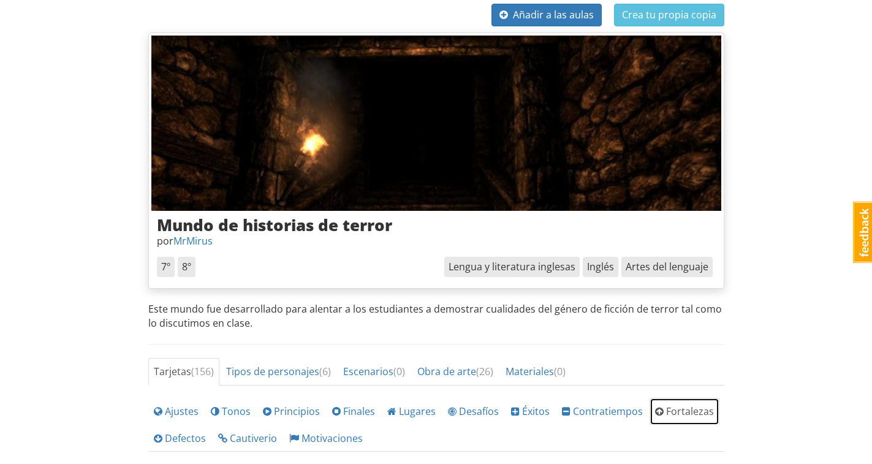
scroll to position [0, 0]
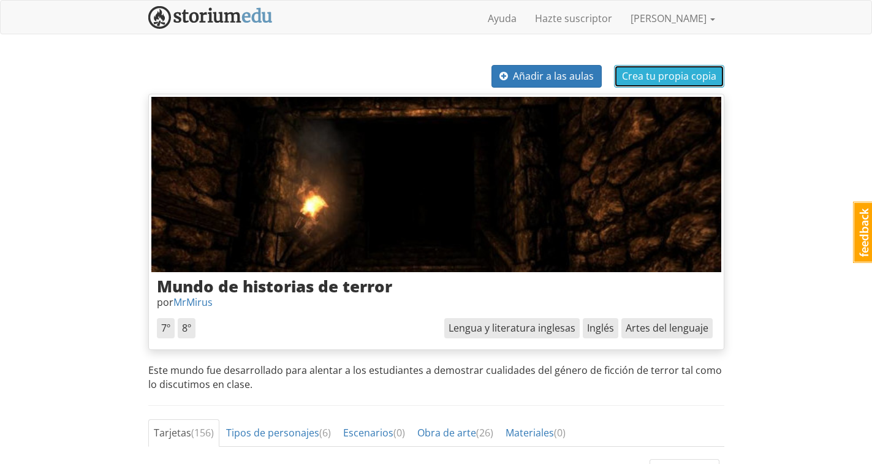
click at [647, 74] on font "Crea tu propia copia" at bounding box center [669, 75] width 94 height 13
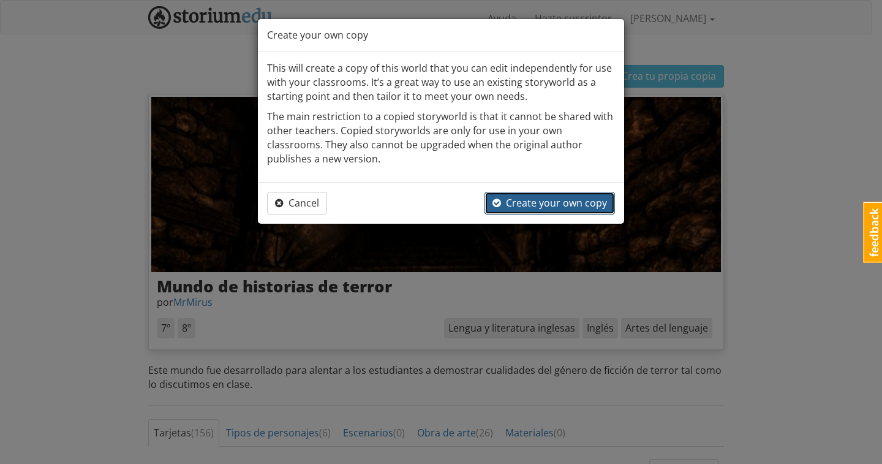
click at [522, 202] on span "Create your own copy" at bounding box center [549, 202] width 115 height 13
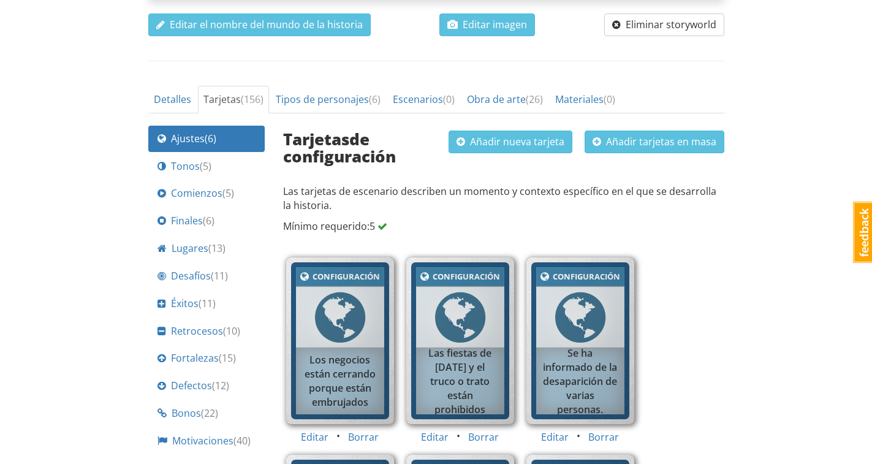
scroll to position [429, 0]
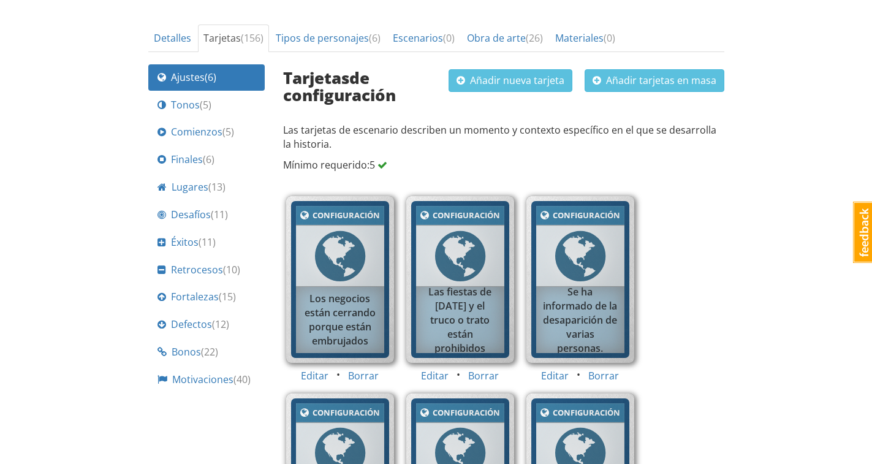
click at [307, 304] on font "Los negocios están cerrando porque están embrujados" at bounding box center [339, 320] width 71 height 56
click at [205, 221] on font "Desafíos" at bounding box center [191, 214] width 40 height 13
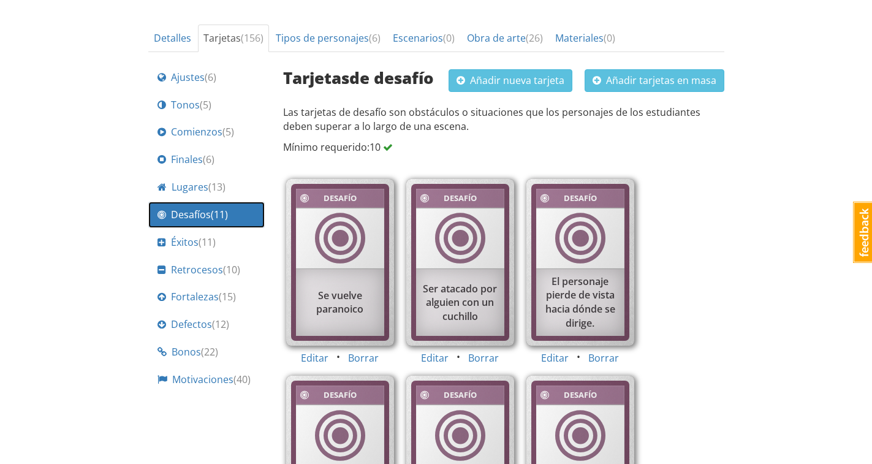
scroll to position [0, 0]
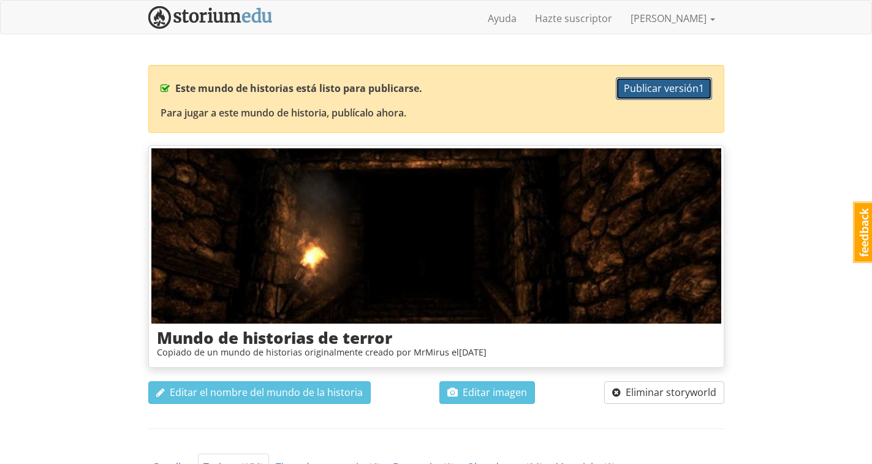
click at [664, 83] on font "Publicar versión" at bounding box center [661, 87] width 75 height 13
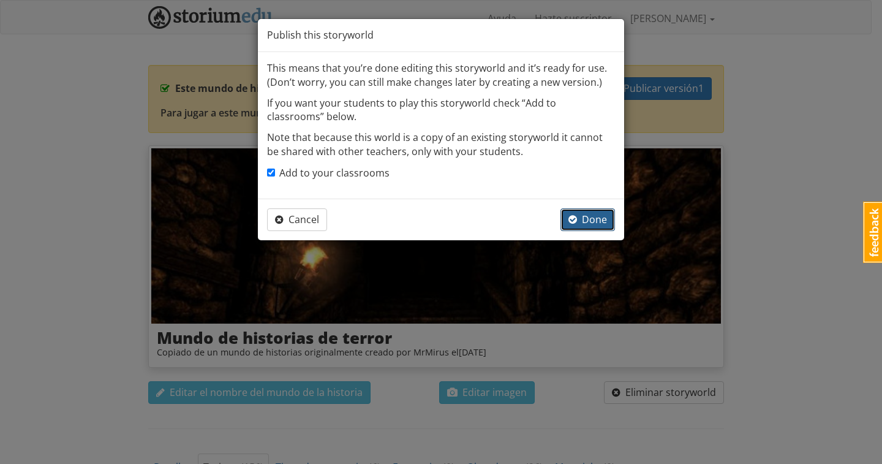
click at [586, 221] on span "Done" at bounding box center [587, 219] width 39 height 13
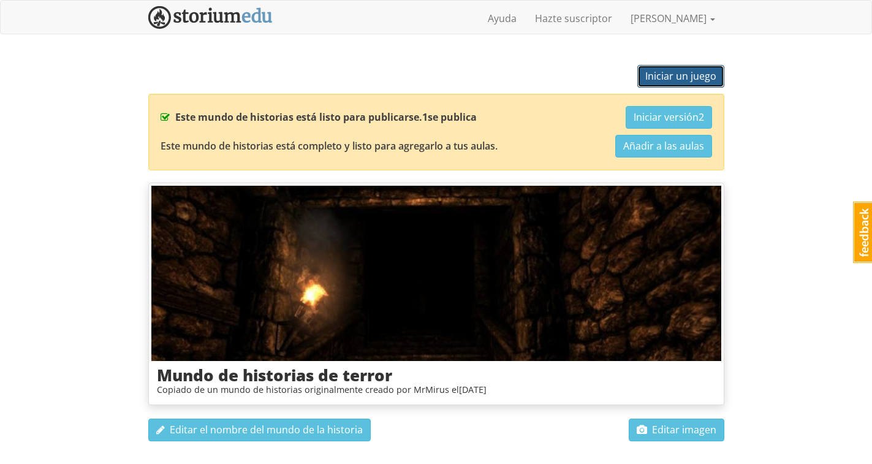
click at [665, 78] on font "Iniciar un juego" at bounding box center [680, 75] width 71 height 13
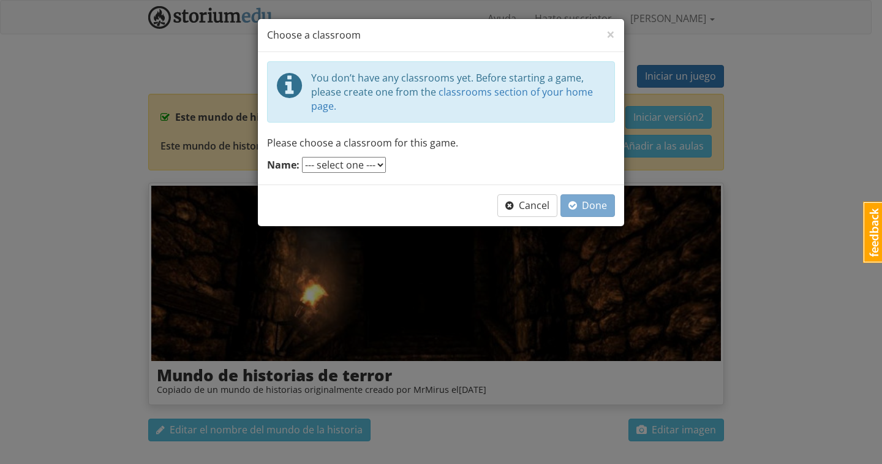
click at [349, 168] on select "--- select one ---" at bounding box center [344, 165] width 84 height 16
click at [302, 157] on select "--- select one ---" at bounding box center [344, 165] width 84 height 16
click at [586, 208] on span "Done" at bounding box center [587, 204] width 39 height 13
click at [363, 161] on select "--- select one ---" at bounding box center [344, 165] width 84 height 16
click at [302, 157] on select "--- select one ---" at bounding box center [344, 165] width 84 height 16
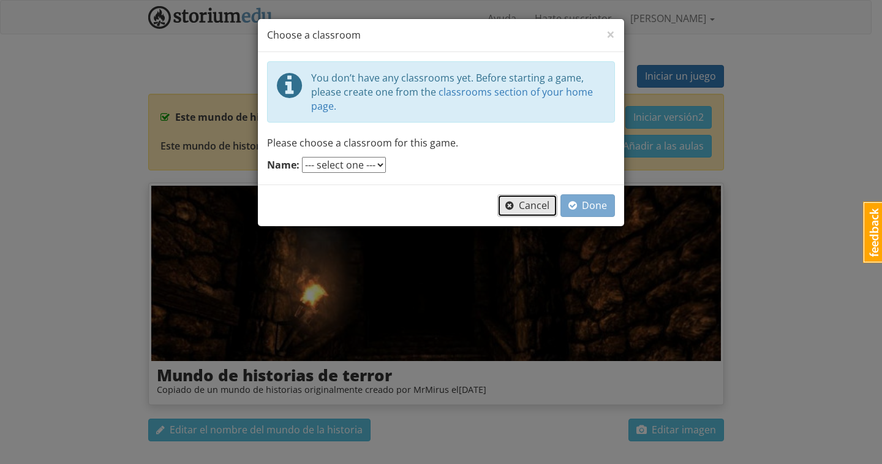
click at [530, 200] on span "Cancel" at bounding box center [527, 204] width 44 height 13
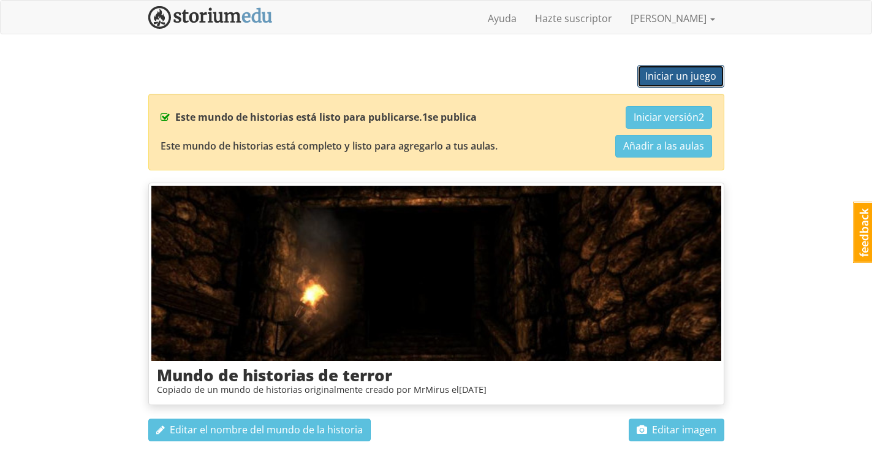
click at [660, 72] on font "Iniciar un juego" at bounding box center [680, 75] width 71 height 13
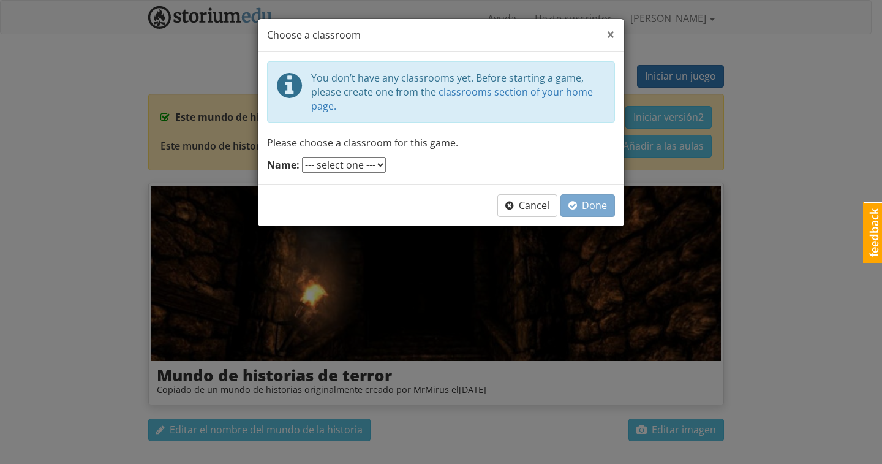
click at [609, 34] on span "×" at bounding box center [610, 34] width 9 height 20
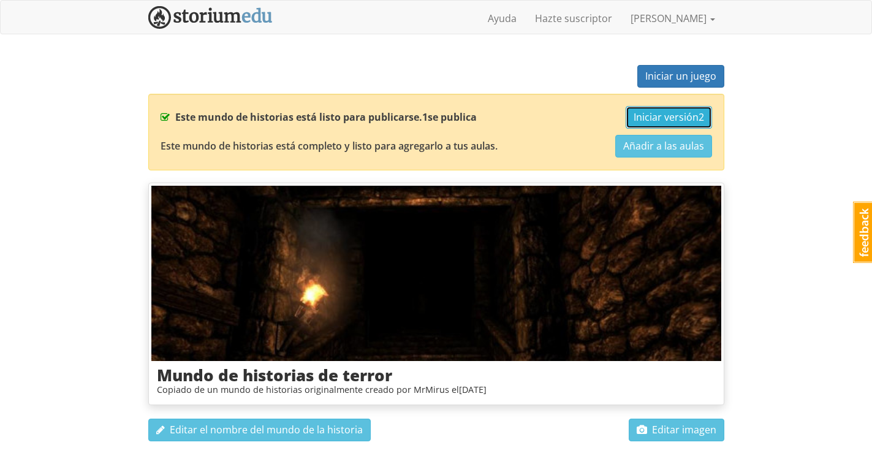
click at [665, 123] on font "Iniciar versión" at bounding box center [665, 116] width 65 height 13
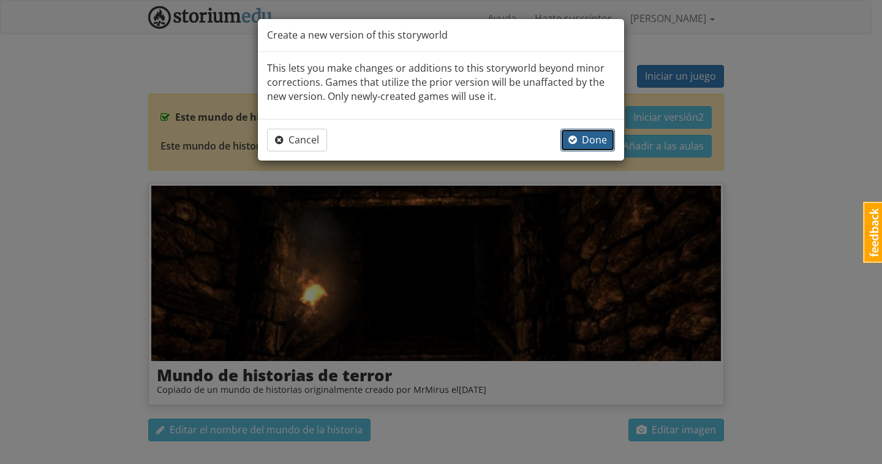
drag, startPoint x: 573, startPoint y: 141, endPoint x: 582, endPoint y: 135, distance: 11.0
click at [573, 140] on span "button" at bounding box center [572, 140] width 9 height 10
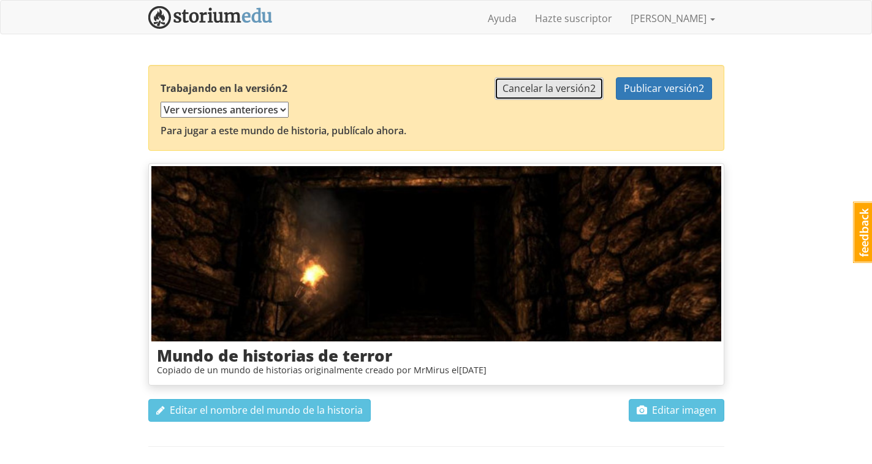
click at [558, 87] on font "Cancelar la versión" at bounding box center [546, 87] width 88 height 13
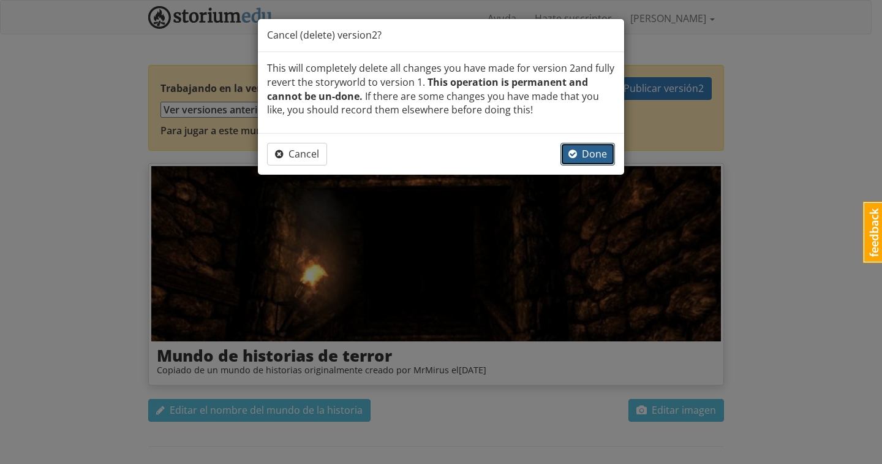
click at [587, 162] on button "Done" at bounding box center [587, 154] width 55 height 23
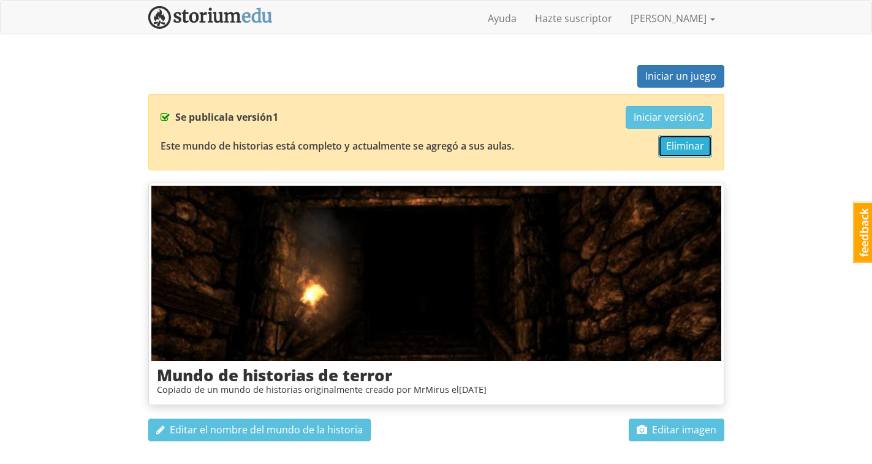
click at [682, 147] on font "Eliminar" at bounding box center [685, 145] width 38 height 13
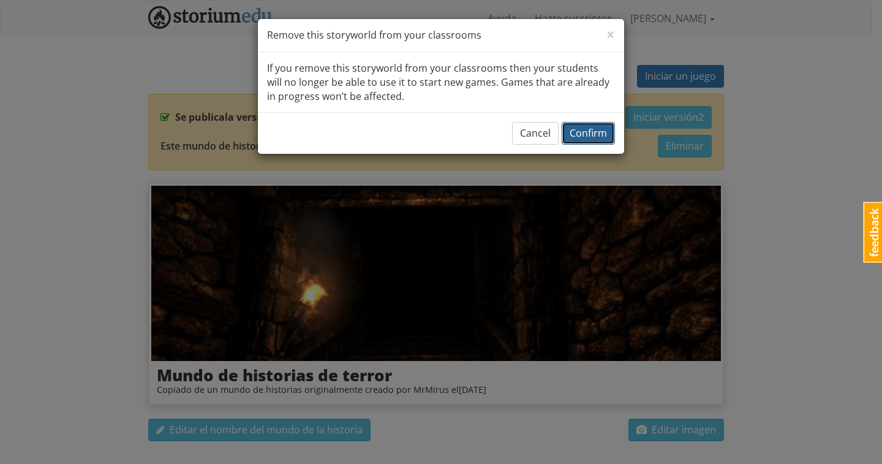
click at [597, 141] on button "Confirm" at bounding box center [588, 133] width 53 height 23
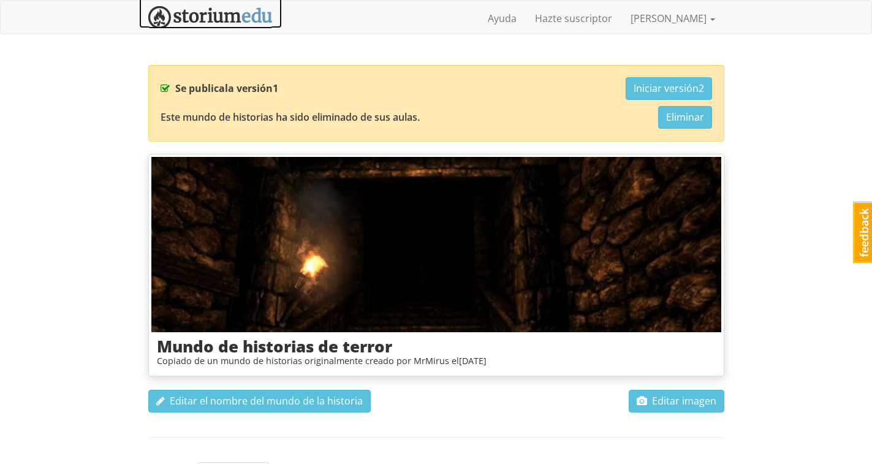
click at [206, 18] on img at bounding box center [210, 17] width 124 height 23
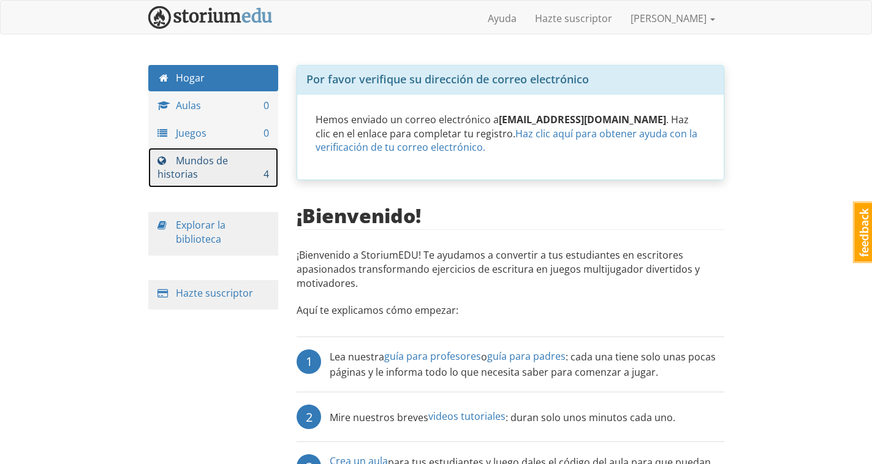
click at [187, 165] on font "Mundos de historias" at bounding box center [192, 168] width 70 height 28
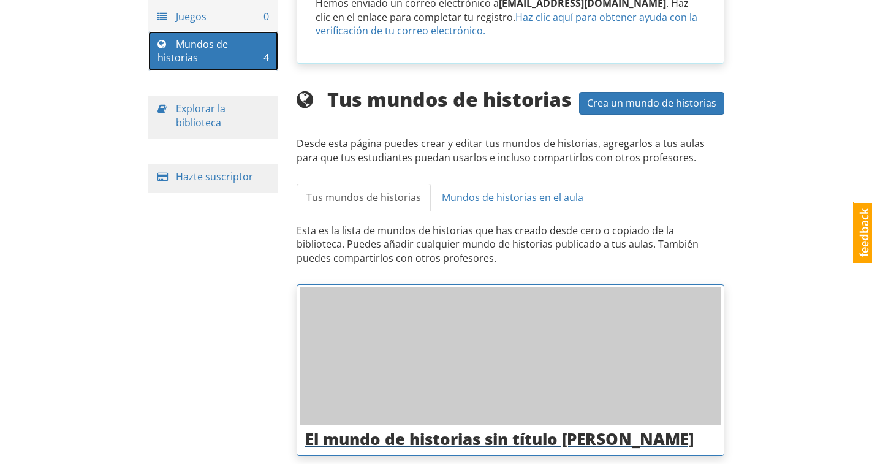
scroll to position [239, 0]
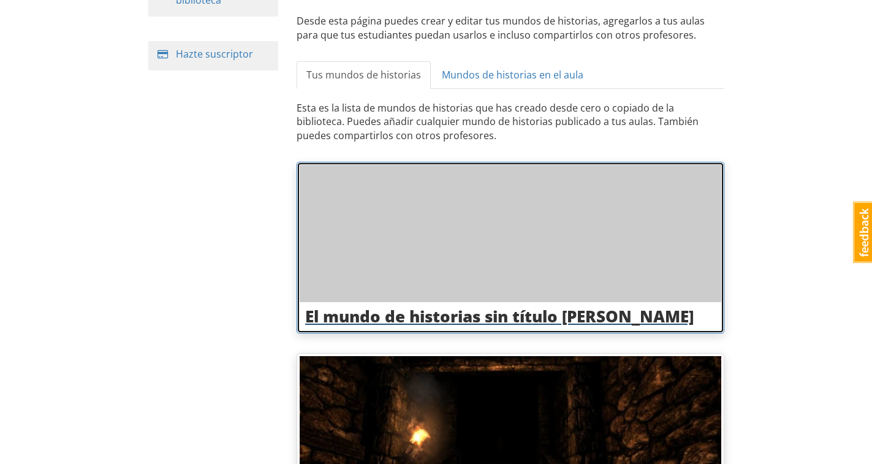
drag, startPoint x: 549, startPoint y: 170, endPoint x: 450, endPoint y: 211, distance: 107.9
click at [450, 211] on div at bounding box center [510, 233] width 421 height 137
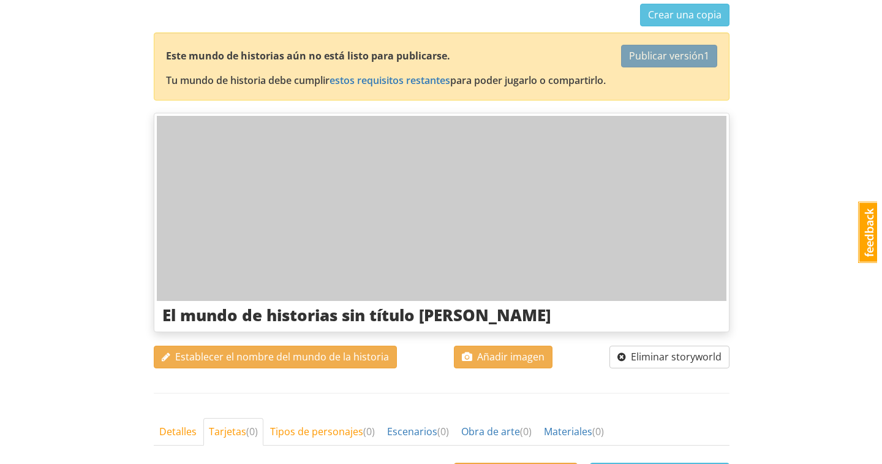
scroll to position [245, 0]
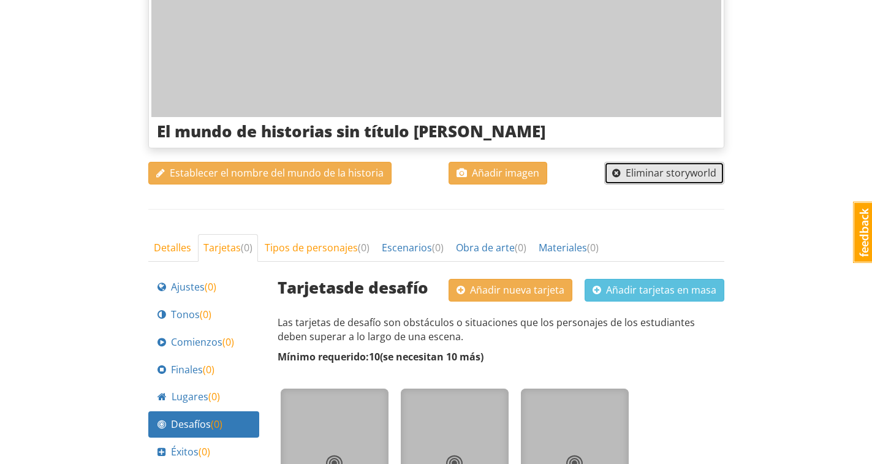
click at [652, 173] on font "Eliminar storyworld" at bounding box center [670, 172] width 91 height 13
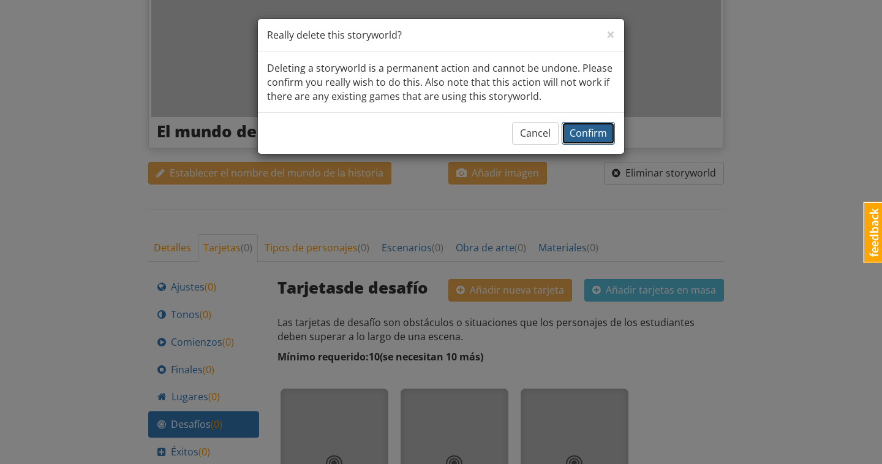
click at [600, 136] on span "Confirm" at bounding box center [588, 132] width 37 height 13
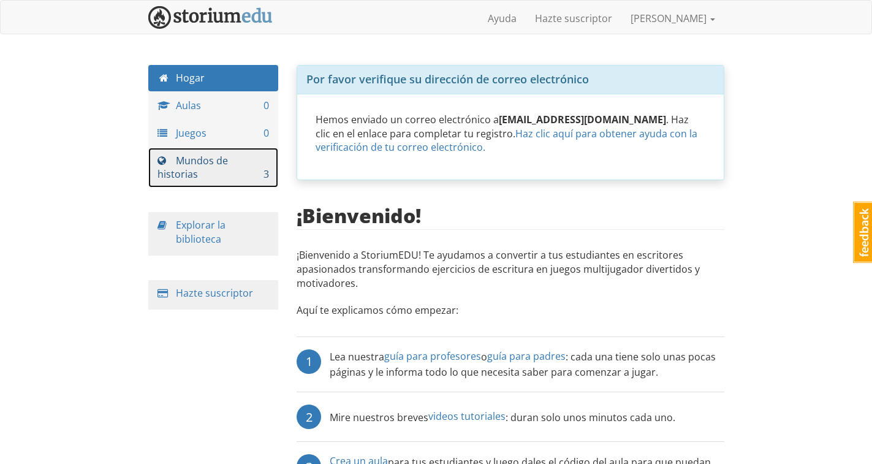
click at [191, 173] on font "Mundos de historias" at bounding box center [192, 168] width 70 height 28
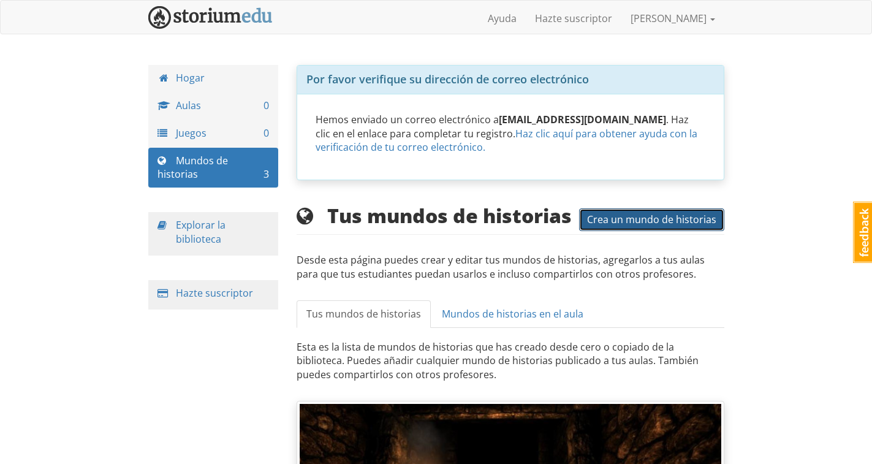
click at [638, 221] on font "Crea un mundo de historias" at bounding box center [651, 219] width 129 height 13
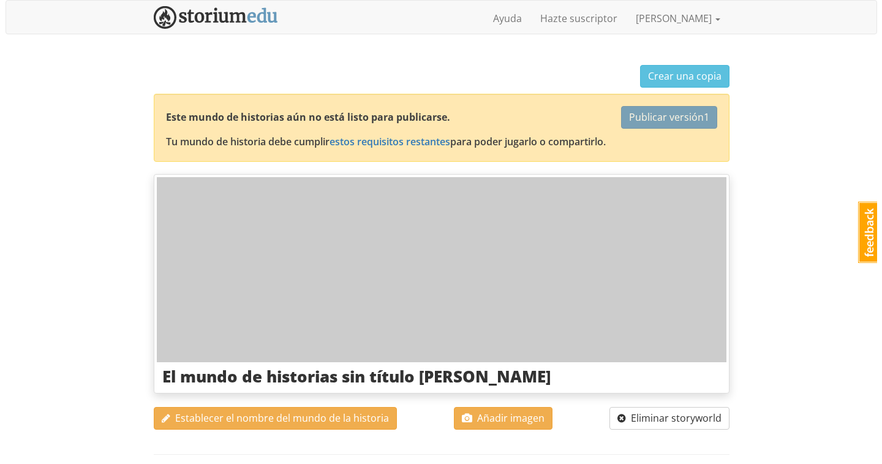
scroll to position [184, 0]
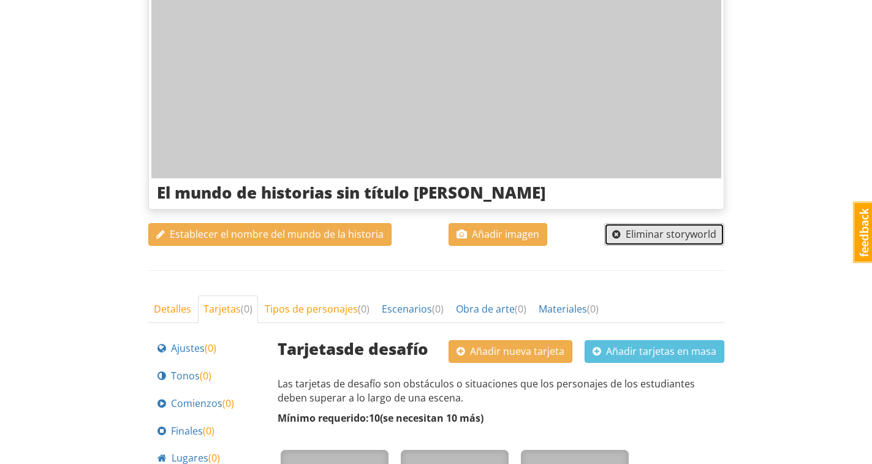
click at [651, 229] on font "Eliminar storyworld" at bounding box center [670, 233] width 91 height 13
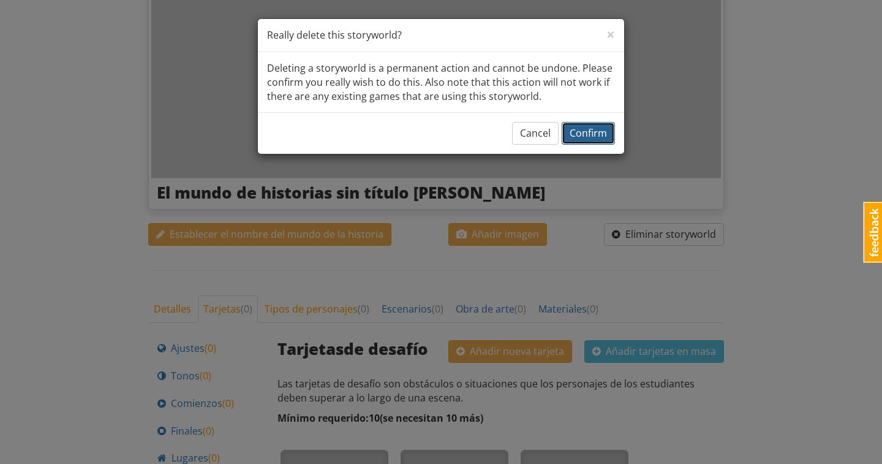
click at [606, 137] on span "Confirm" at bounding box center [588, 132] width 37 height 13
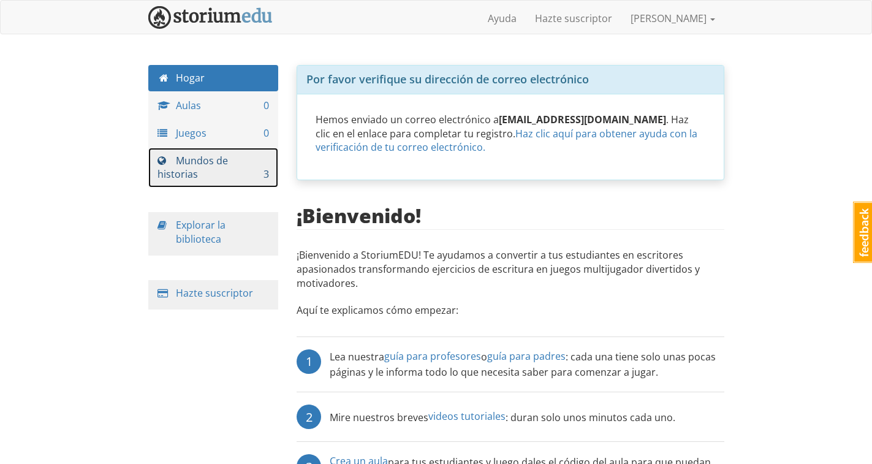
click at [190, 177] on font "Mundos de historias" at bounding box center [192, 168] width 70 height 28
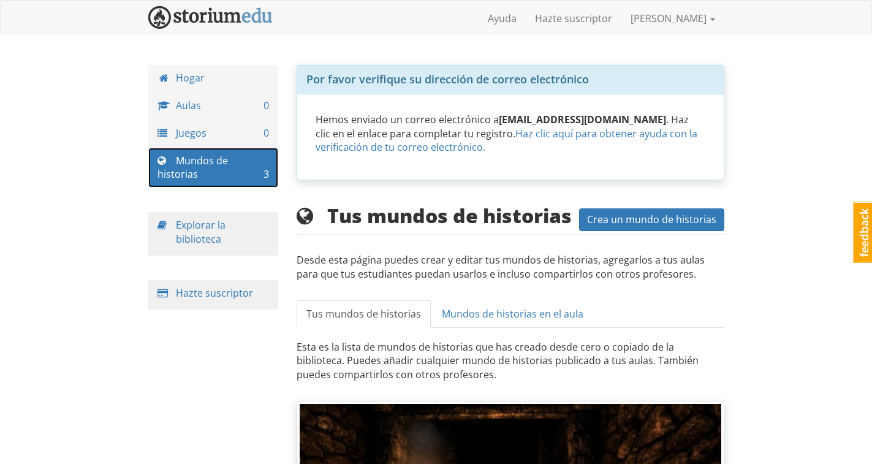
scroll to position [170, 0]
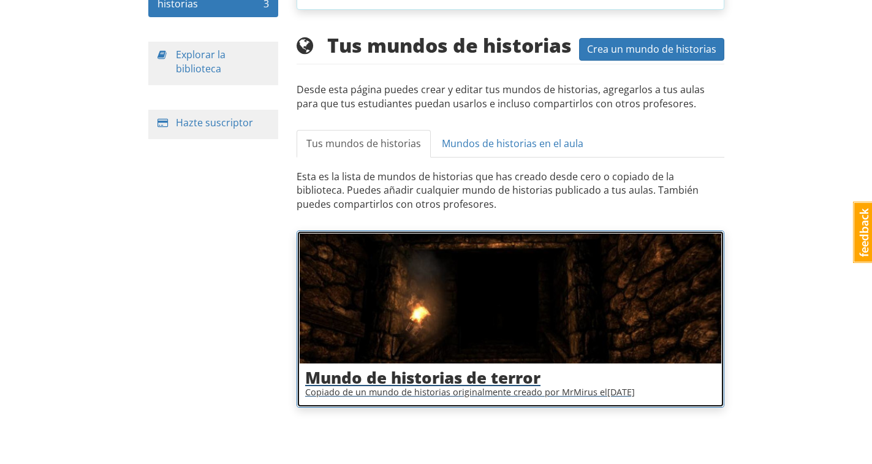
click at [437, 231] on link "Mundo de historias de terror Copiado de un mundo de historias originalmente cre…" at bounding box center [510, 318] width 428 height 177
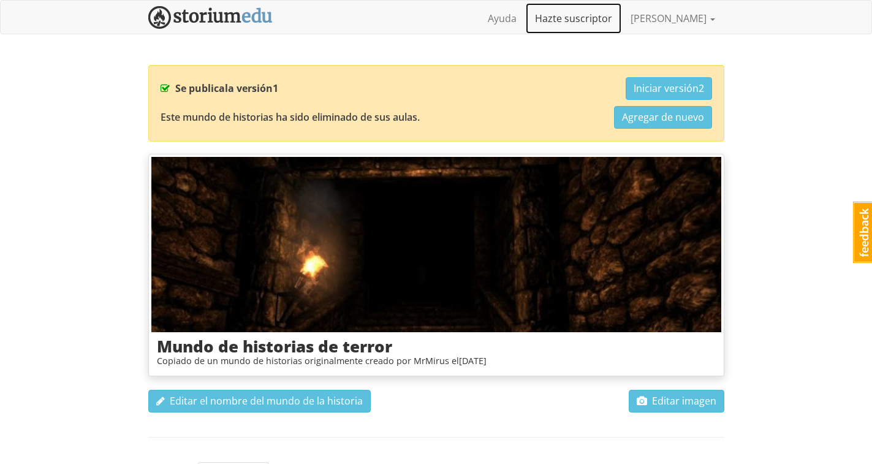
click at [612, 20] on font "Hazte suscriptor" at bounding box center [573, 18] width 77 height 13
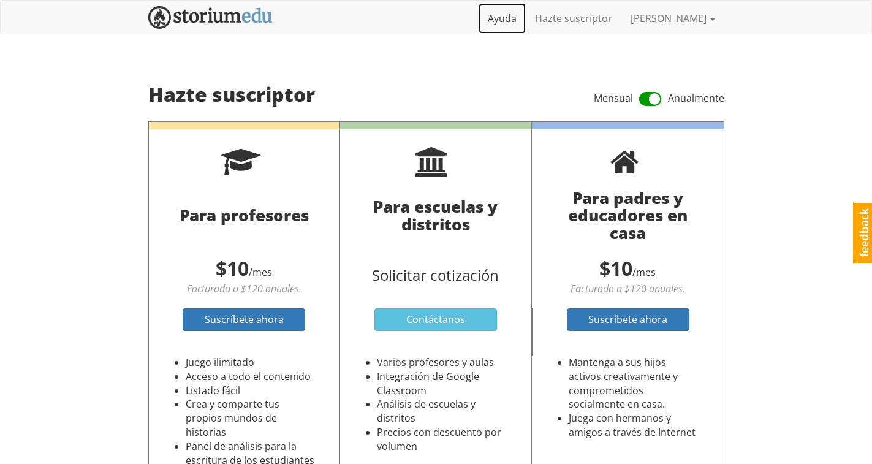
click at [516, 14] on font "Ayuda" at bounding box center [502, 18] width 29 height 13
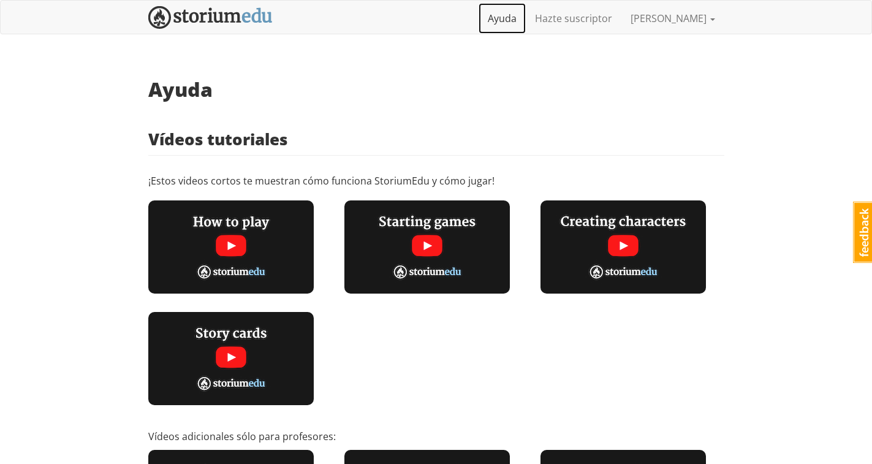
scroll to position [61, 0]
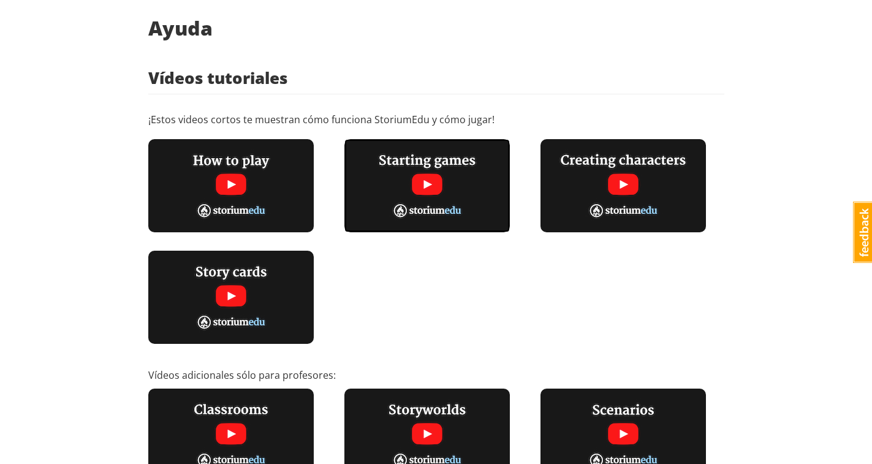
click at [418, 187] on img at bounding box center [426, 185] width 165 height 93
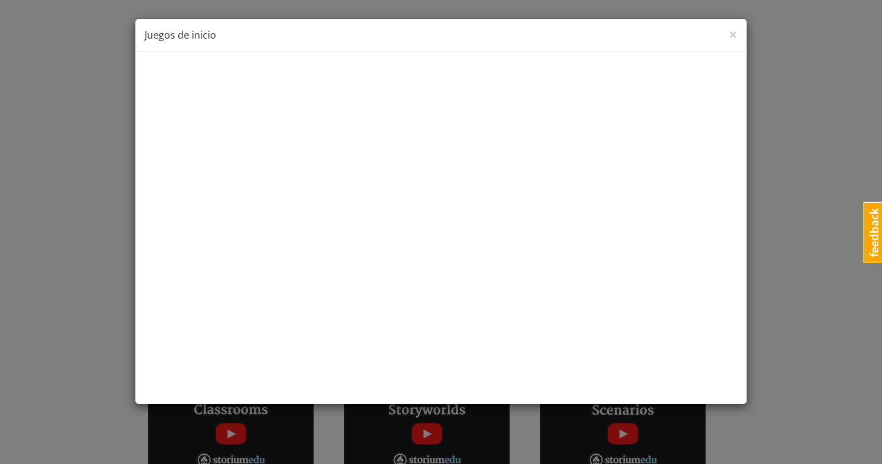
click at [738, 33] on div "× Cerca Juegos de inicio" at bounding box center [440, 35] width 611 height 33
click at [731, 36] on font "×" at bounding box center [733, 34] width 9 height 20
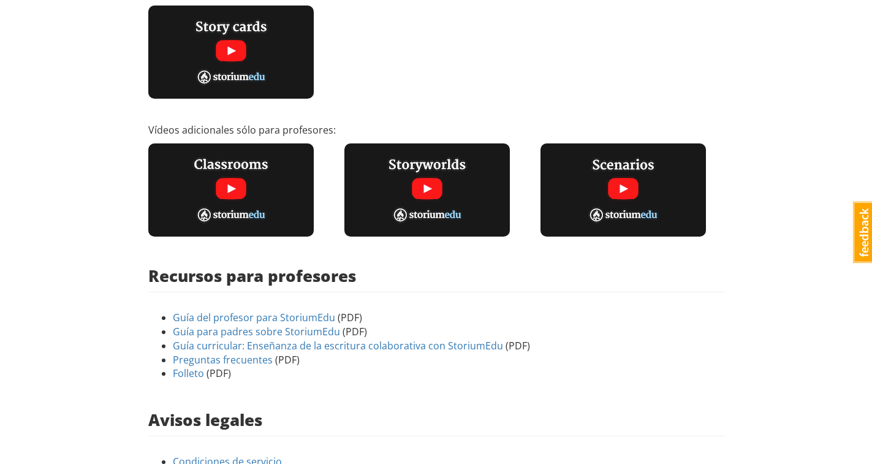
scroll to position [0, 0]
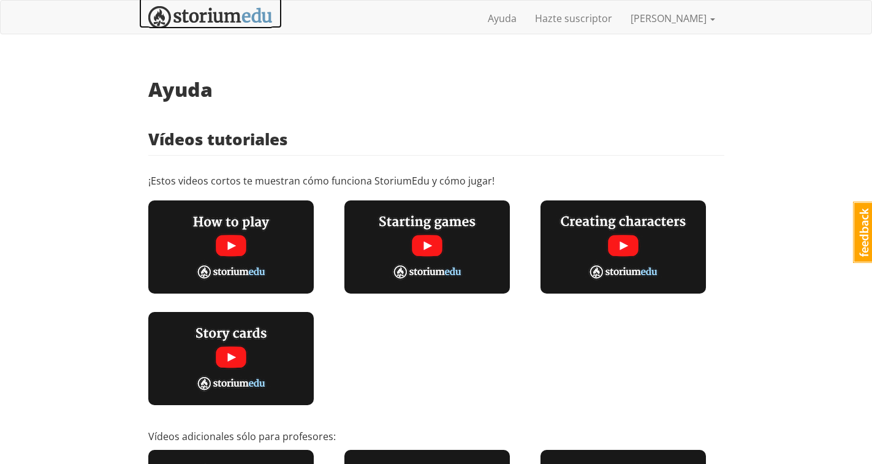
click at [257, 7] on img at bounding box center [210, 17] width 124 height 23
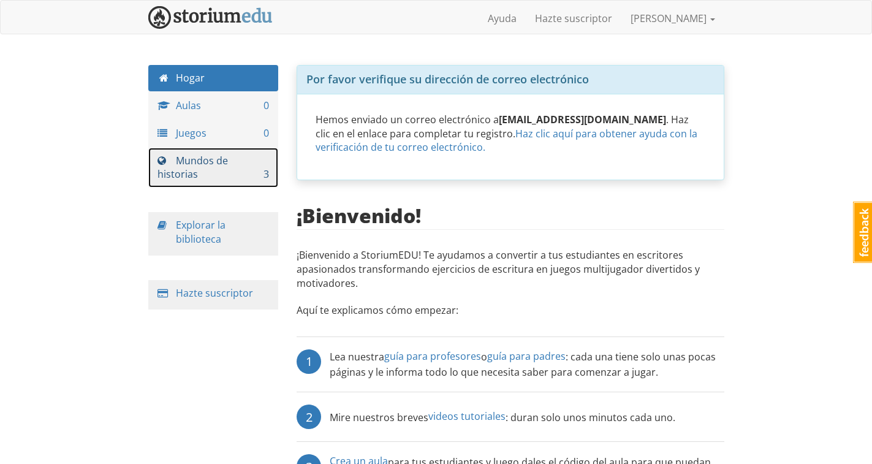
click at [171, 173] on font "Mundos de historias" at bounding box center [192, 168] width 70 height 28
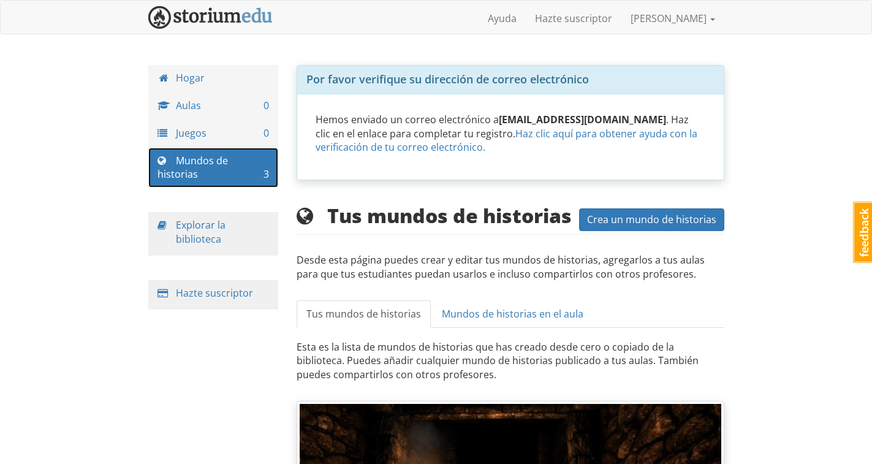
scroll to position [123, 0]
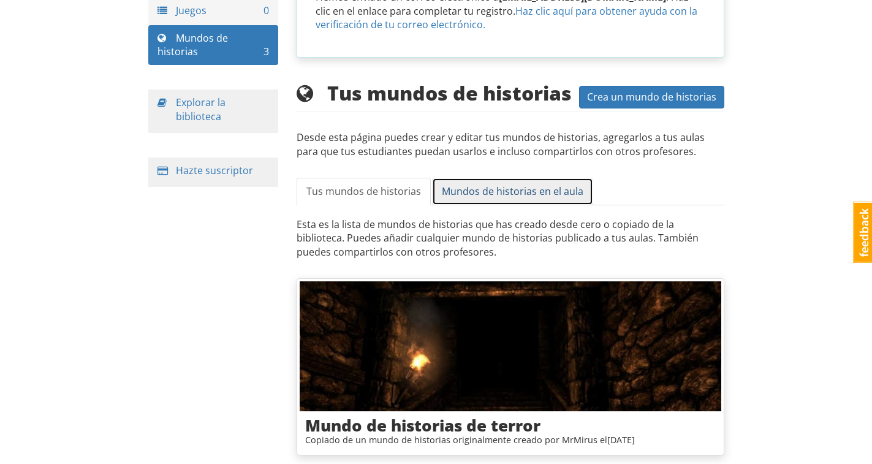
click at [515, 189] on font "Mundos de historias en el aula" at bounding box center [512, 190] width 141 height 13
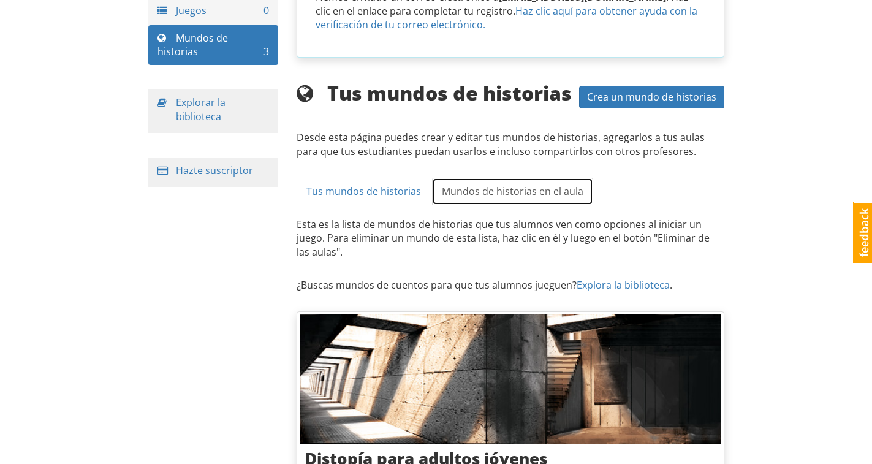
scroll to position [190, 0]
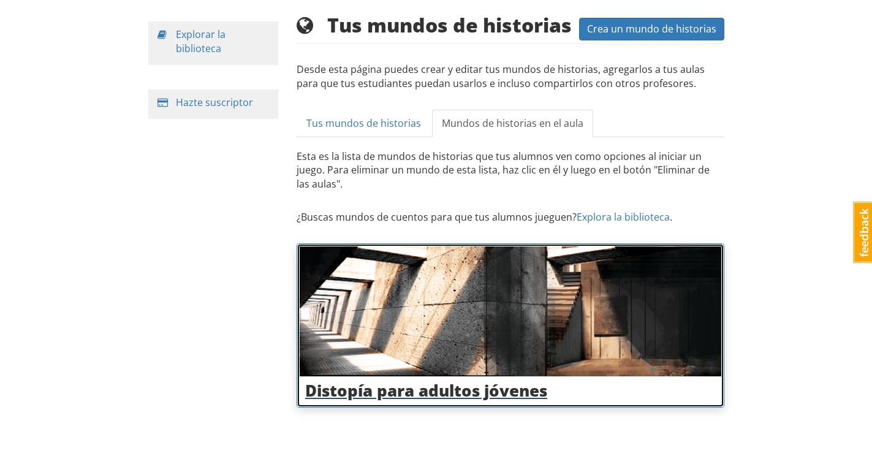
click at [582, 251] on img at bounding box center [510, 311] width 421 height 130
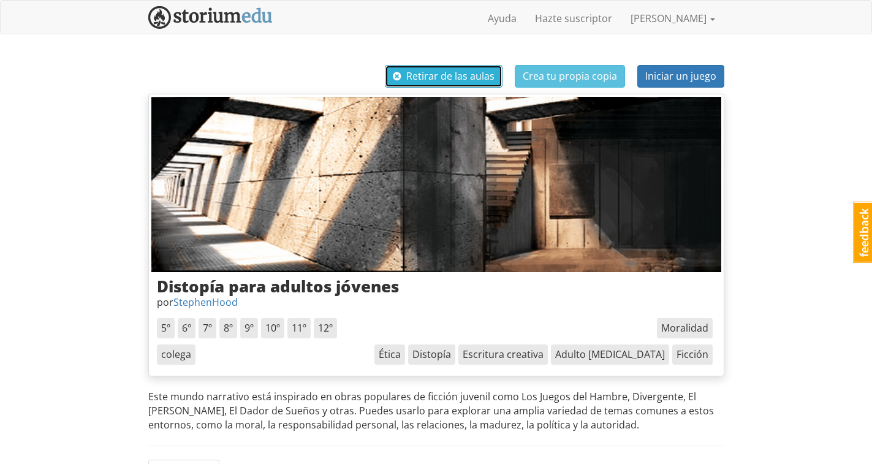
click at [410, 78] on font "Retirar de las aulas" at bounding box center [450, 75] width 88 height 13
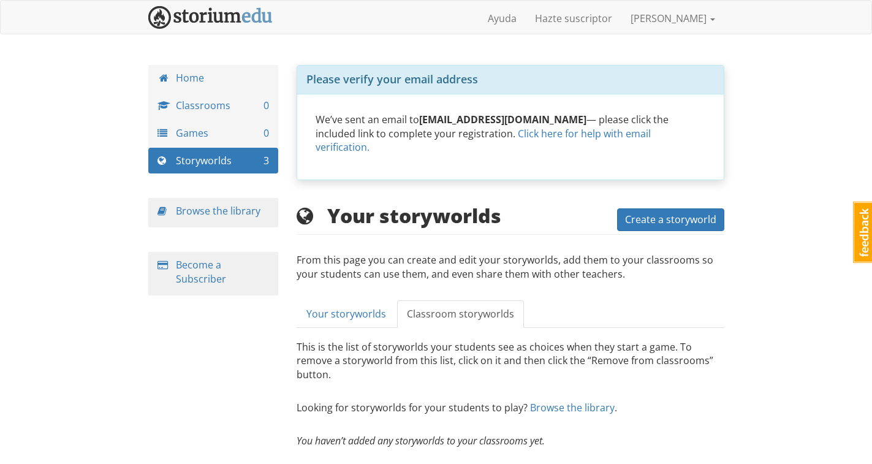
scroll to position [13, 0]
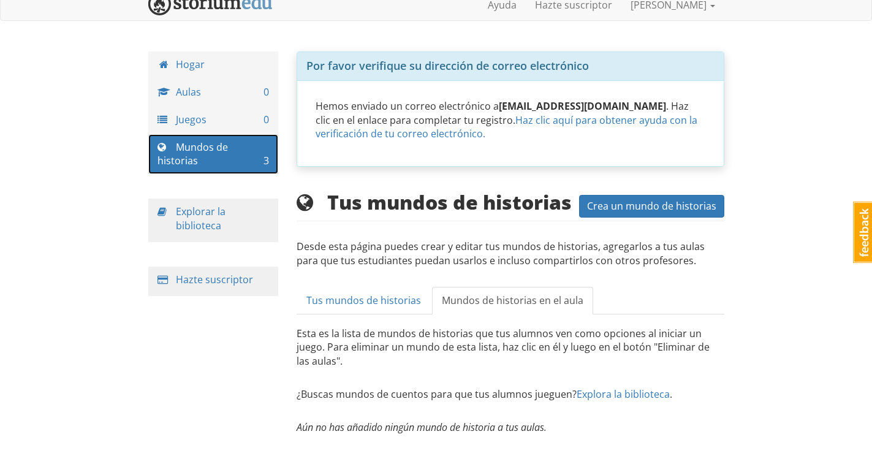
click at [194, 158] on font "Mundos de historias" at bounding box center [192, 154] width 70 height 28
click at [216, 156] on link "Mundos de historias 3" at bounding box center [213, 154] width 130 height 40
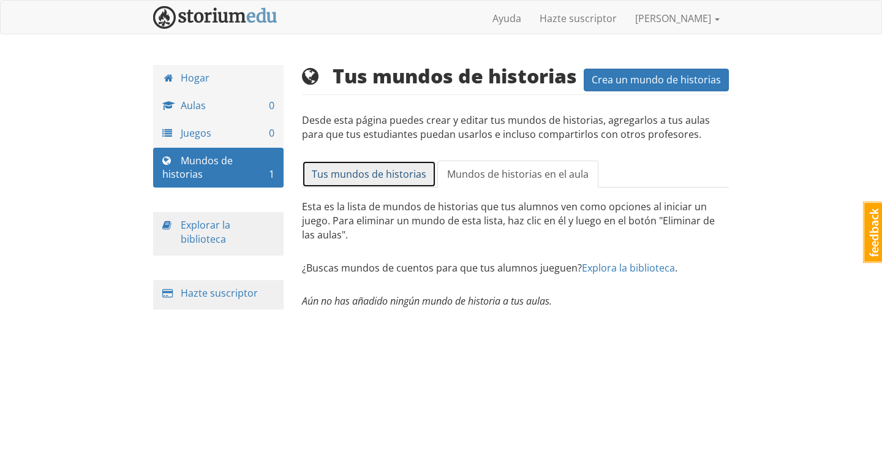
click at [326, 177] on font "Tus mundos de historias" at bounding box center [369, 173] width 115 height 13
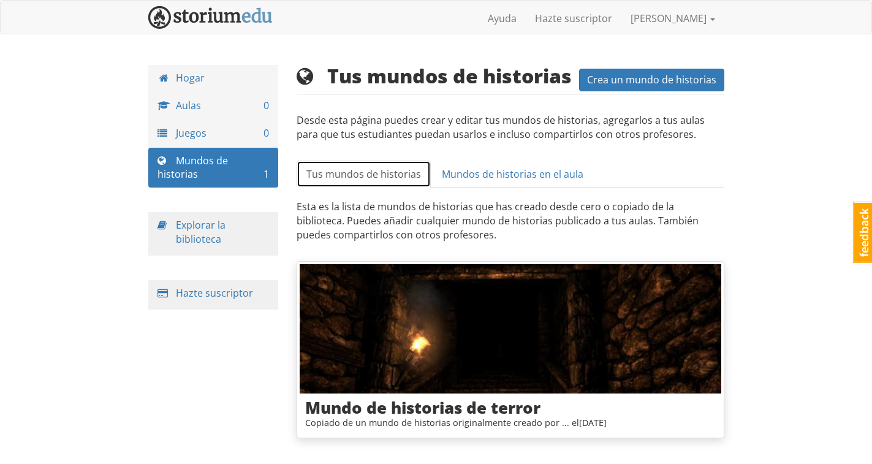
scroll to position [31, 0]
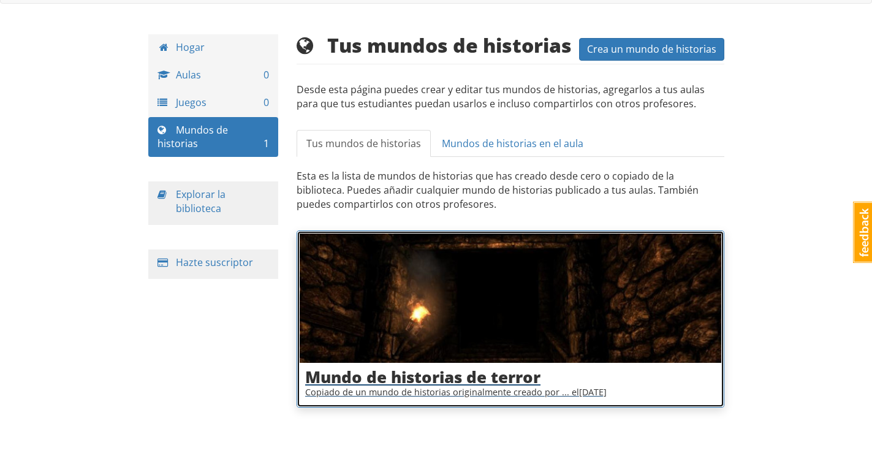
click at [450, 290] on img at bounding box center [510, 298] width 421 height 130
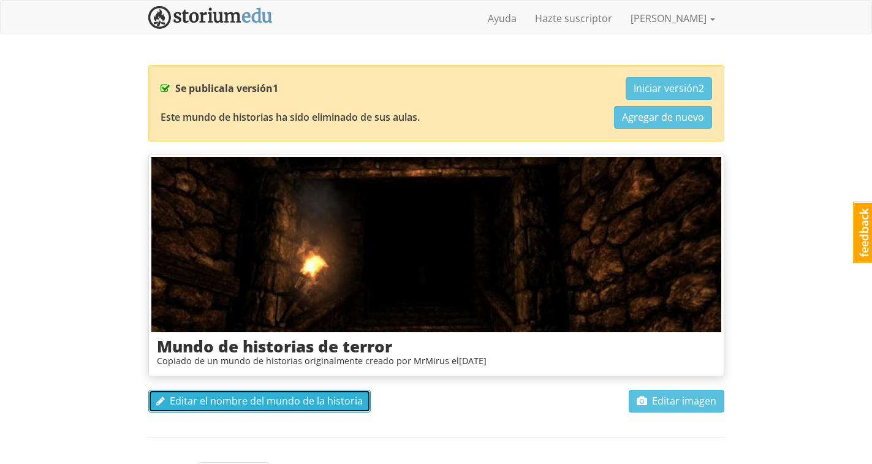
click at [270, 403] on font "Editar el nombre del mundo de la historia" at bounding box center [266, 400] width 193 height 13
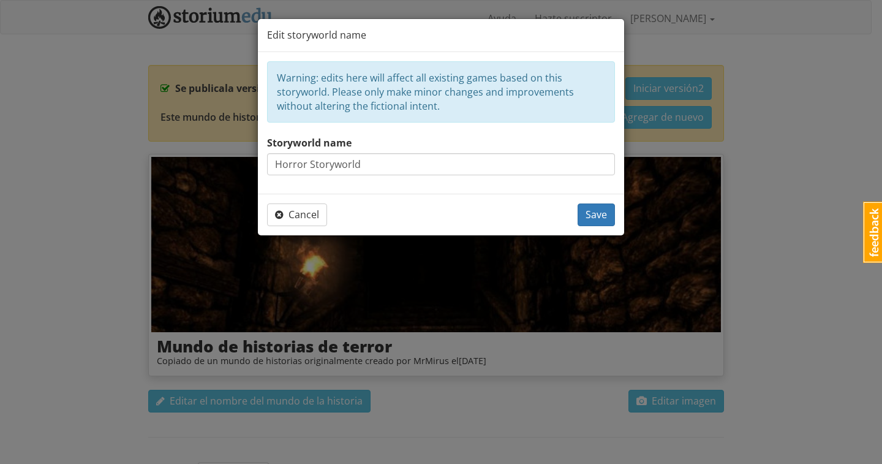
click at [349, 160] on input "Horror Storyworld" at bounding box center [441, 164] width 348 height 22
click at [370, 164] on input "Horror Storyworld" at bounding box center [441, 164] width 348 height 22
click at [602, 211] on span "Save" at bounding box center [596, 214] width 21 height 13
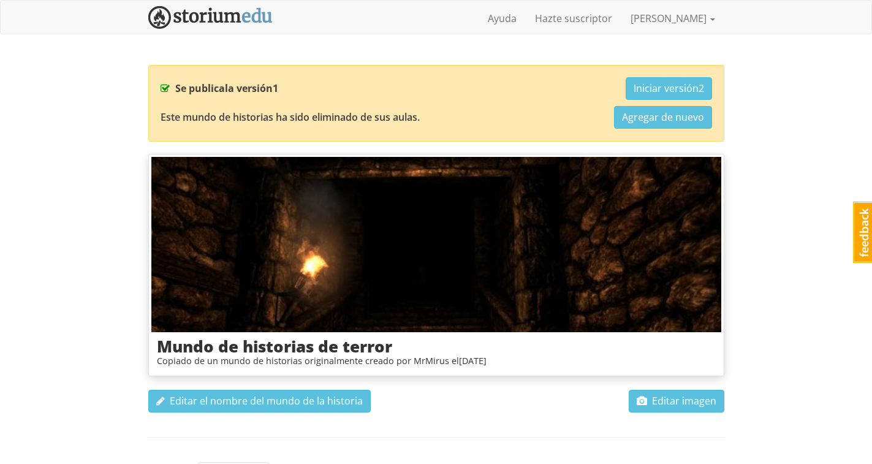
scroll to position [61, 0]
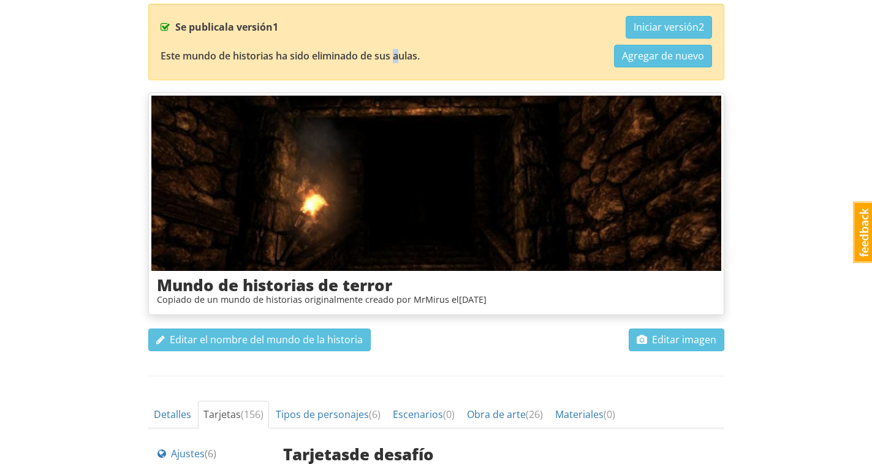
drag, startPoint x: 395, startPoint y: 50, endPoint x: 400, endPoint y: 58, distance: 9.9
click at [398, 56] on font "Este mundo de historias ha sido eliminado de sus aulas." at bounding box center [289, 55] width 259 height 13
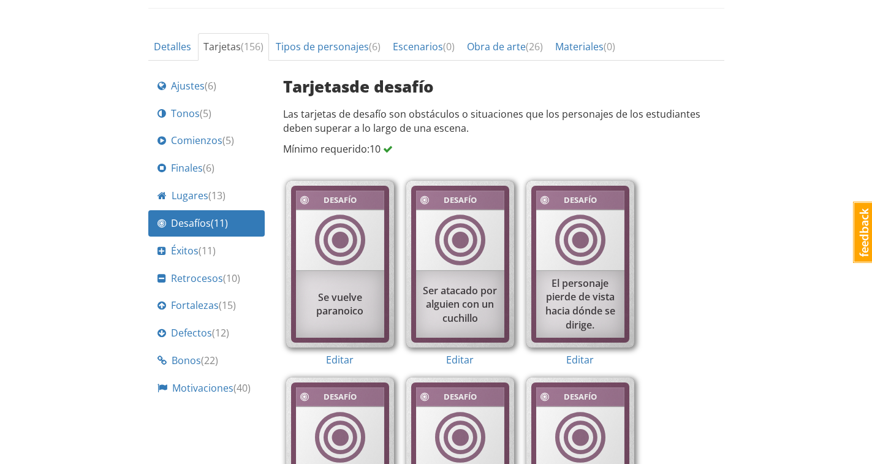
scroll to position [368, 0]
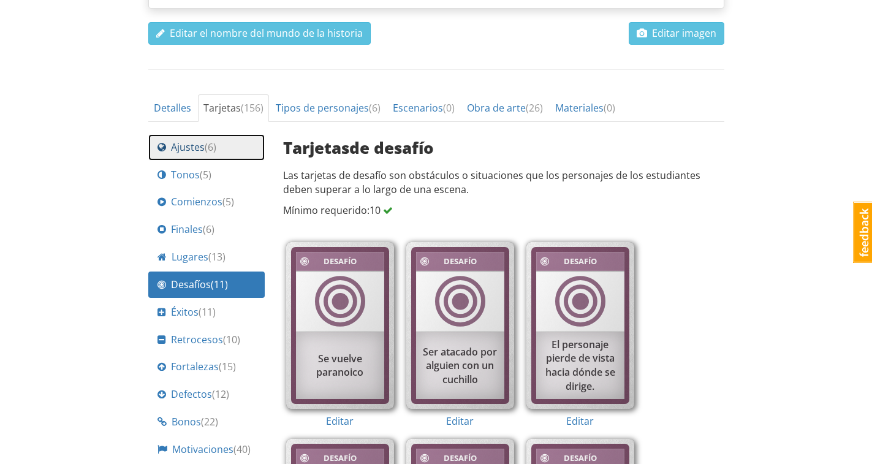
click at [208, 154] on font "6" at bounding box center [211, 146] width 6 height 13
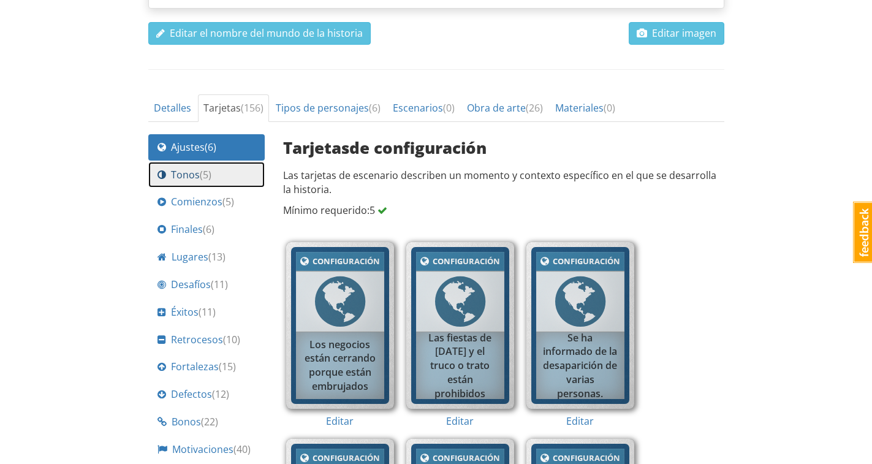
click at [185, 181] on font "Tonos" at bounding box center [185, 174] width 29 height 13
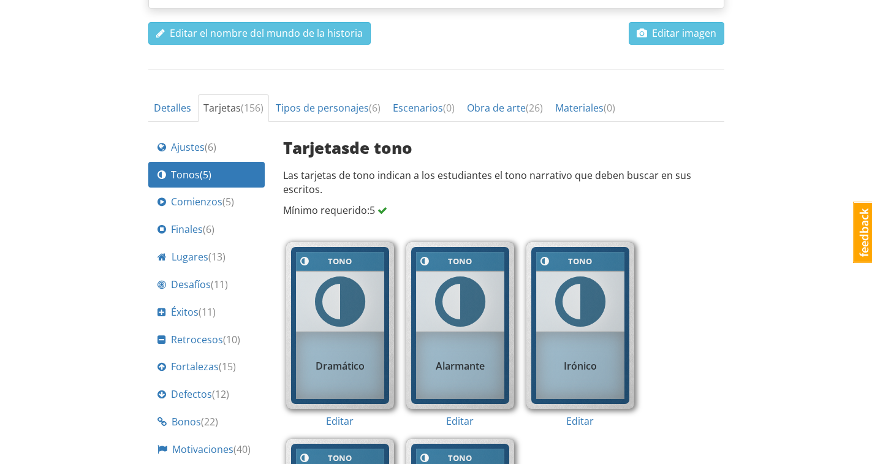
scroll to position [31, 0]
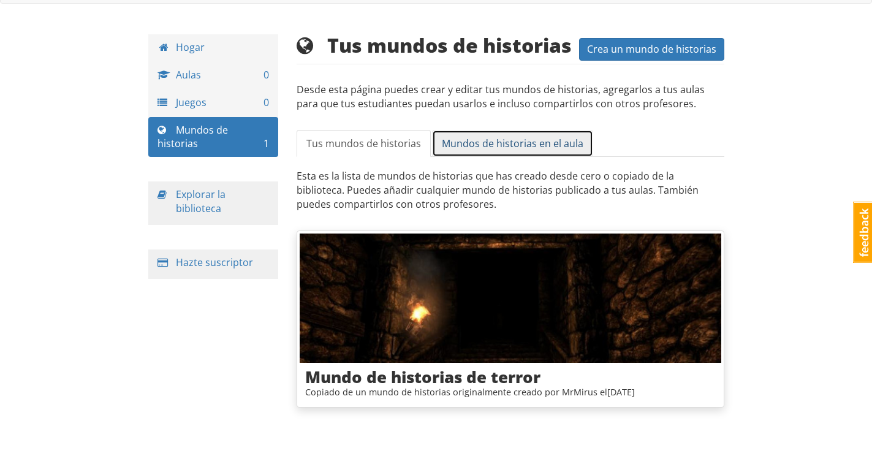
click at [504, 138] on font "Mundos de historias en el aula" at bounding box center [512, 143] width 141 height 13
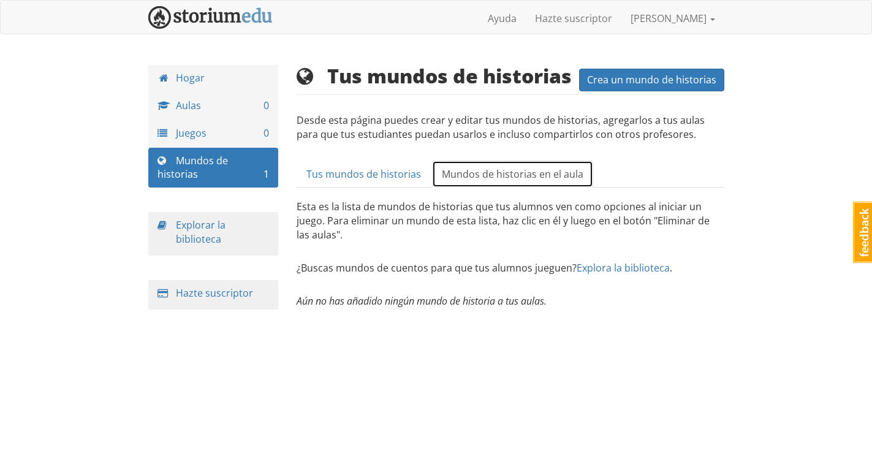
scroll to position [0, 0]
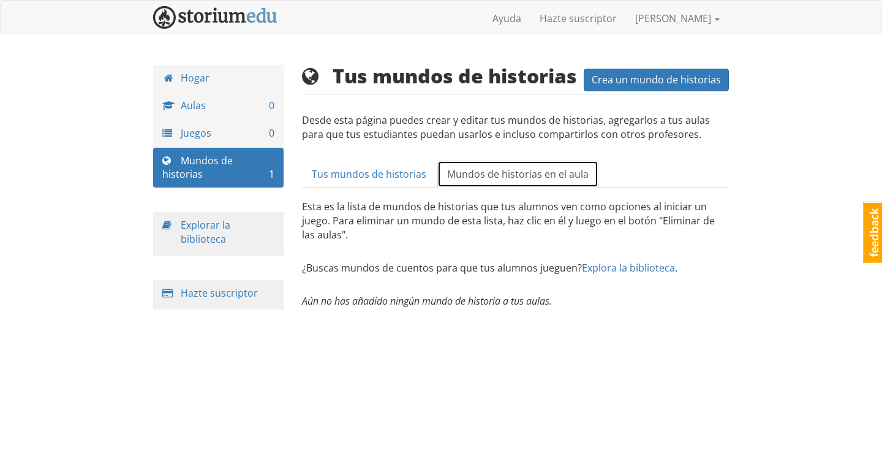
click at [527, 170] on font "Mundos de historias en el aula" at bounding box center [517, 173] width 141 height 13
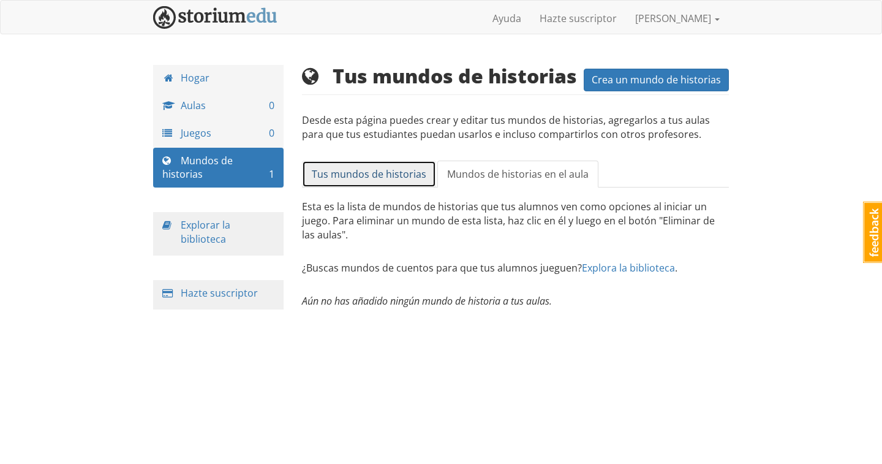
click at [394, 177] on font "Tus mundos de historias" at bounding box center [369, 173] width 115 height 13
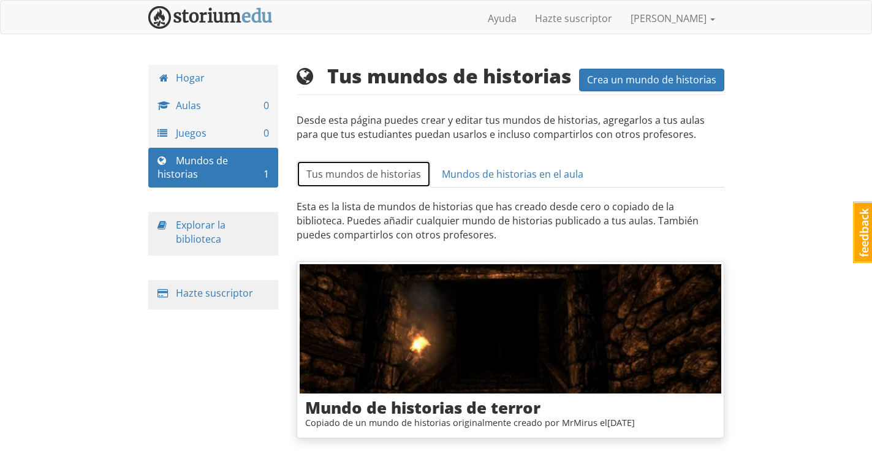
scroll to position [31, 0]
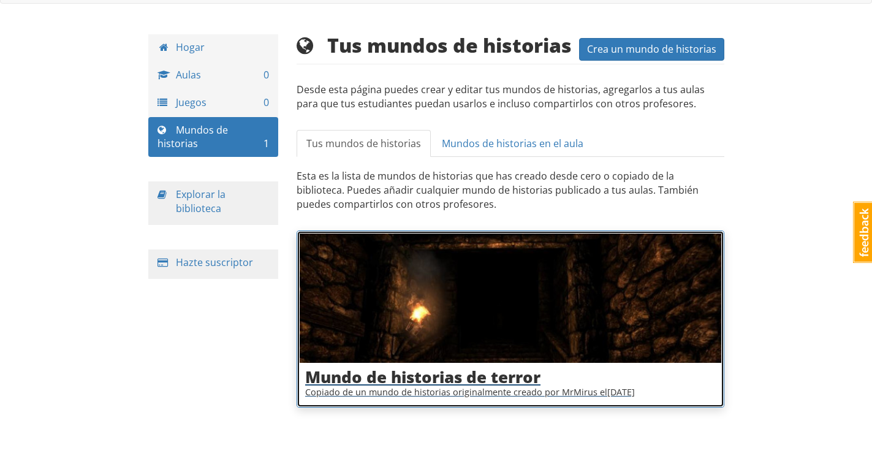
click at [398, 379] on font "Mundo de historias de terror" at bounding box center [422, 377] width 235 height 22
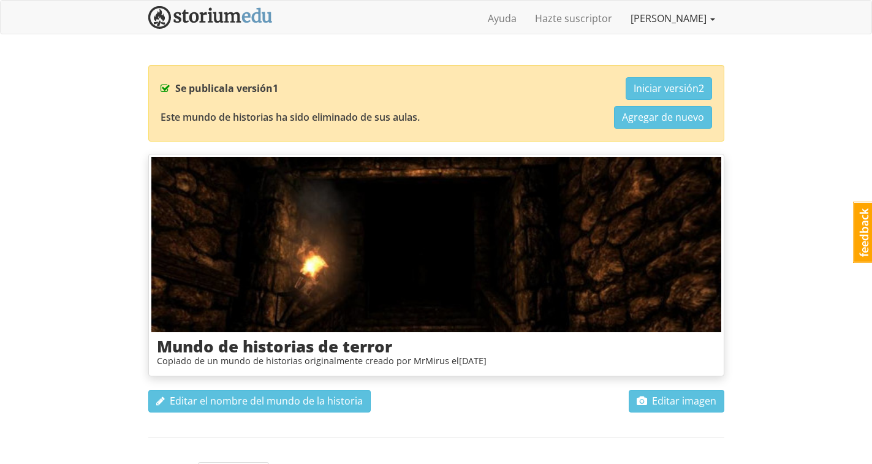
click at [704, 21] on font "[PERSON_NAME]" at bounding box center [668, 18] width 76 height 13
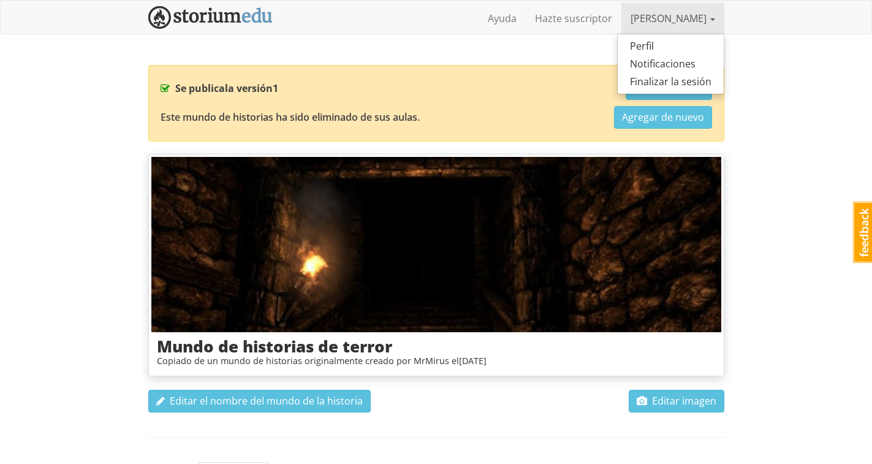
click at [451, 88] on div "Se publica la versión 1 Iniciar versión 2" at bounding box center [435, 88] width 551 height 23
